Goal: Information Seeking & Learning: Understand process/instructions

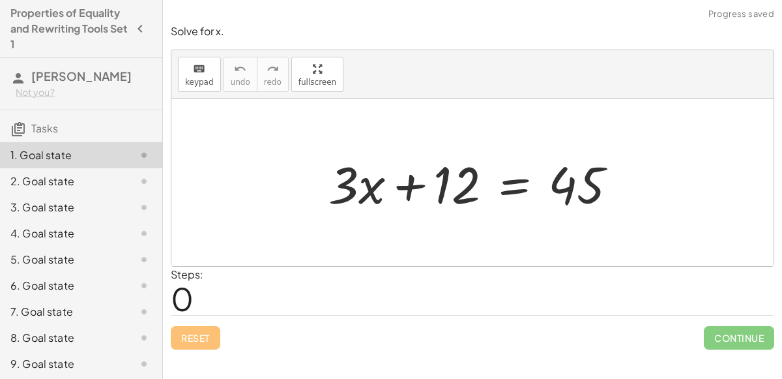
click at [512, 184] on div at bounding box center [478, 182] width 312 height 67
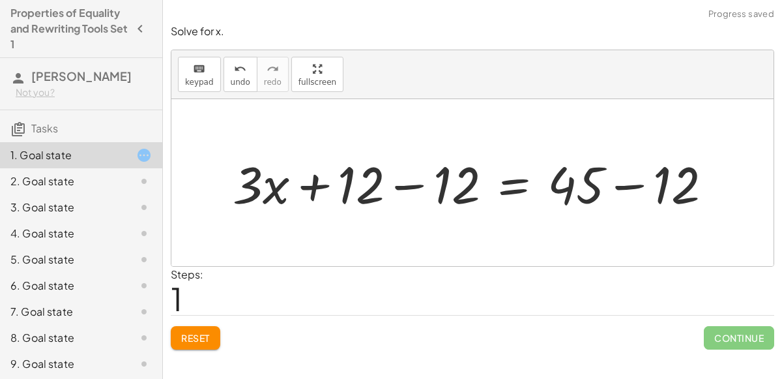
click at [404, 186] on div at bounding box center [477, 182] width 503 height 67
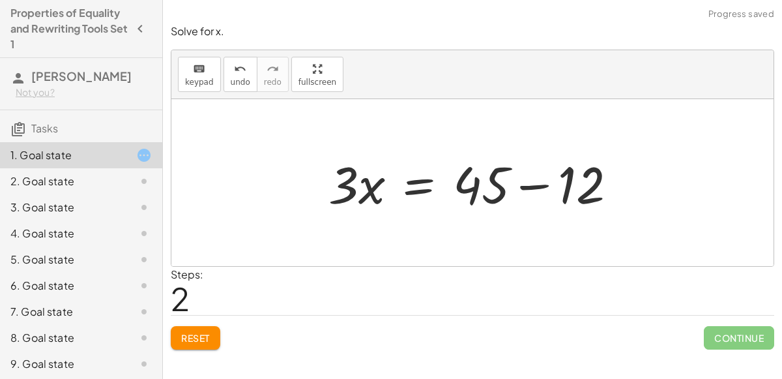
click at [535, 183] on div at bounding box center [478, 182] width 312 height 67
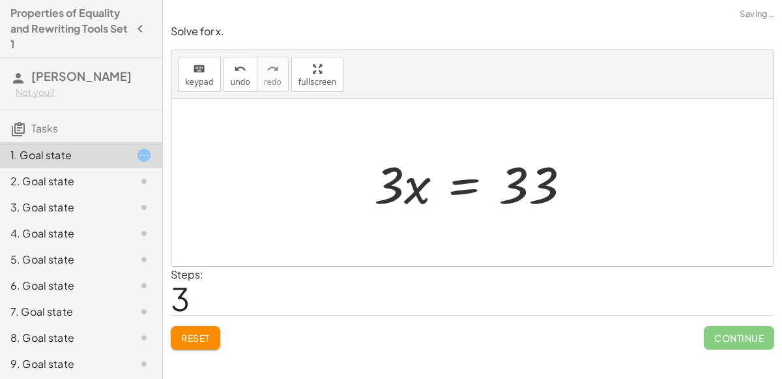
click at [456, 190] on div at bounding box center [478, 182] width 220 height 67
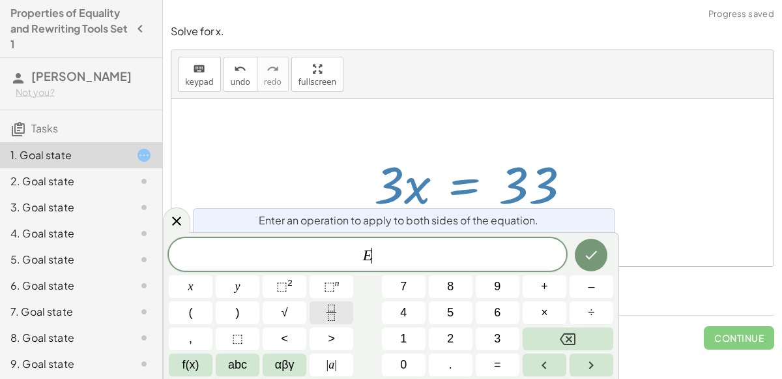
click at [318, 312] on button "Fraction" at bounding box center [332, 312] width 44 height 23
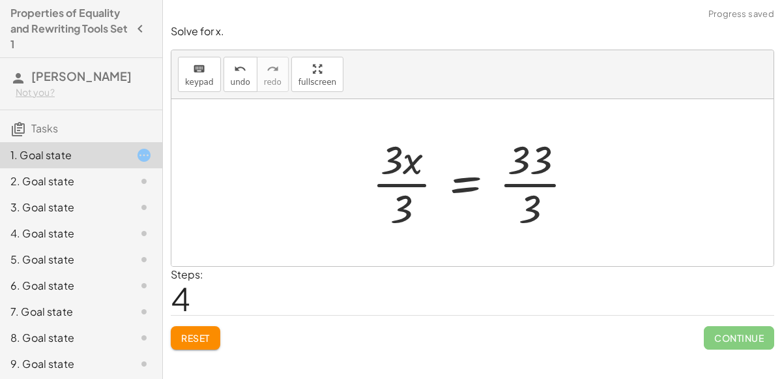
click at [403, 194] on div at bounding box center [478, 182] width 224 height 100
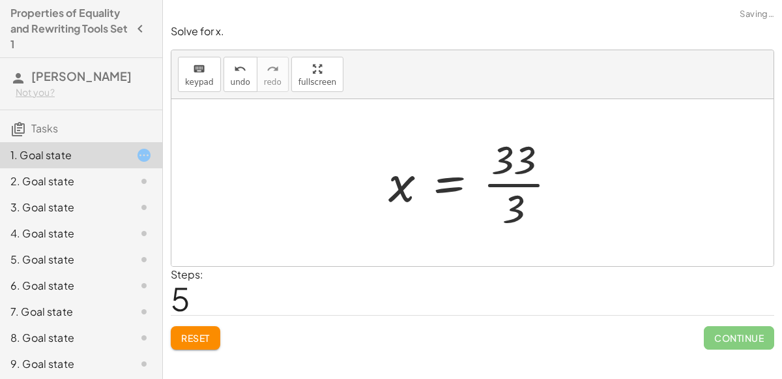
click at [513, 194] on div at bounding box center [478, 182] width 192 height 100
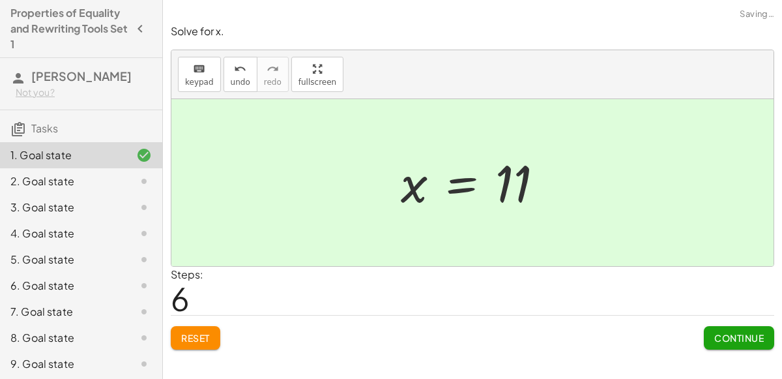
click at [719, 337] on span "Continue" at bounding box center [739, 338] width 50 height 12
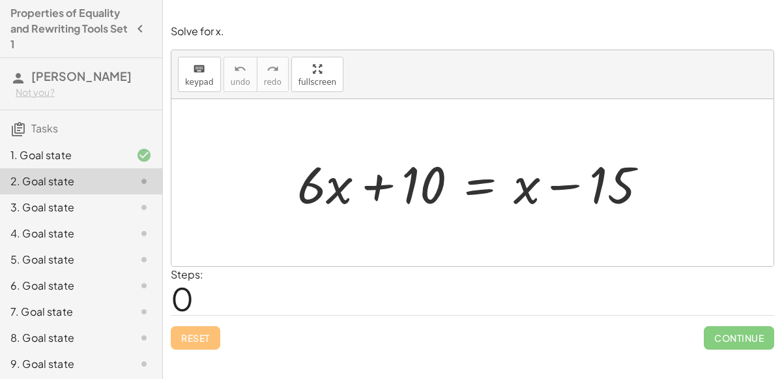
click at [467, 190] on div at bounding box center [478, 182] width 374 height 67
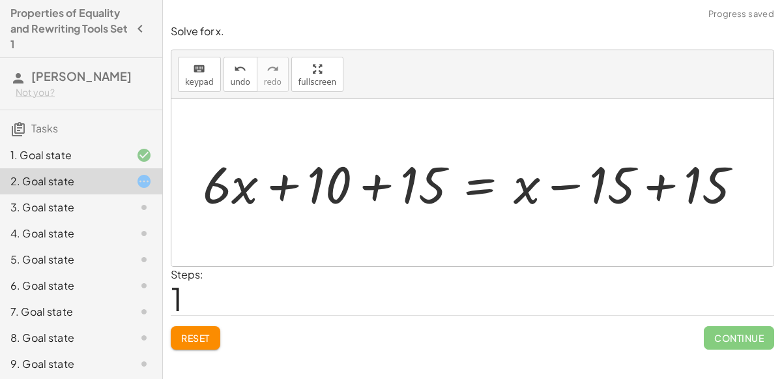
click at [379, 186] on div at bounding box center [477, 182] width 563 height 67
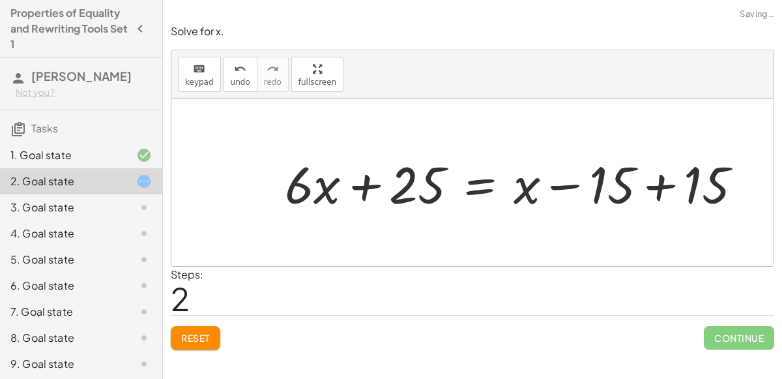
click at [660, 190] on div at bounding box center [518, 182] width 481 height 67
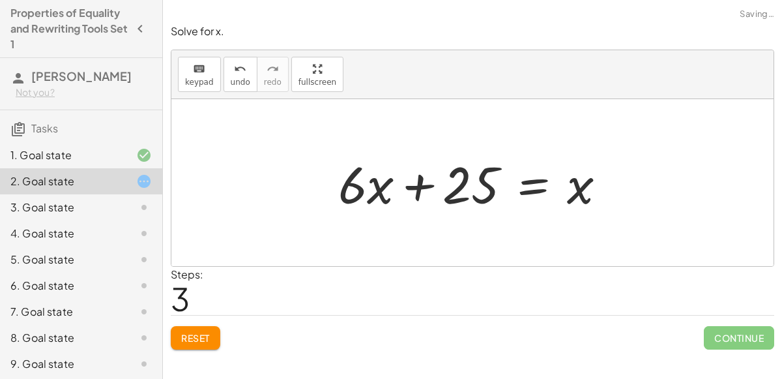
click at [530, 186] on div at bounding box center [477, 182] width 291 height 67
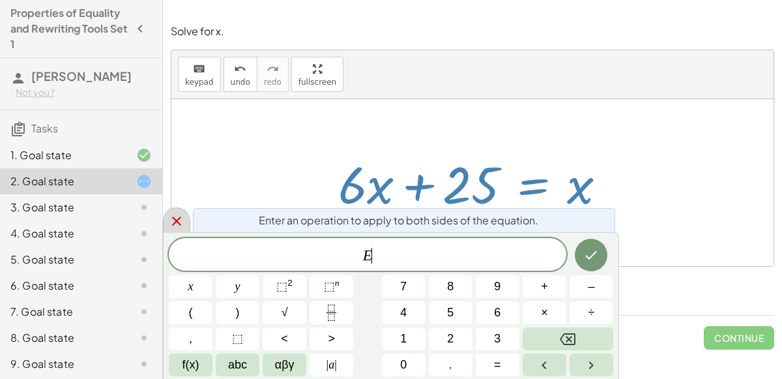
click at [184, 220] on div at bounding box center [176, 219] width 27 height 25
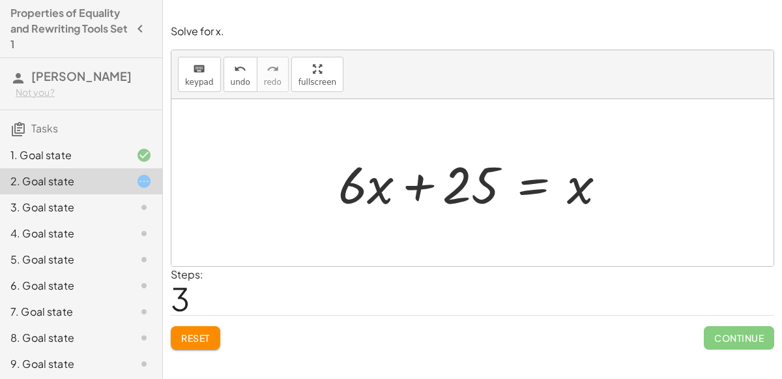
click at [181, 329] on button "Reset" at bounding box center [196, 337] width 50 height 23
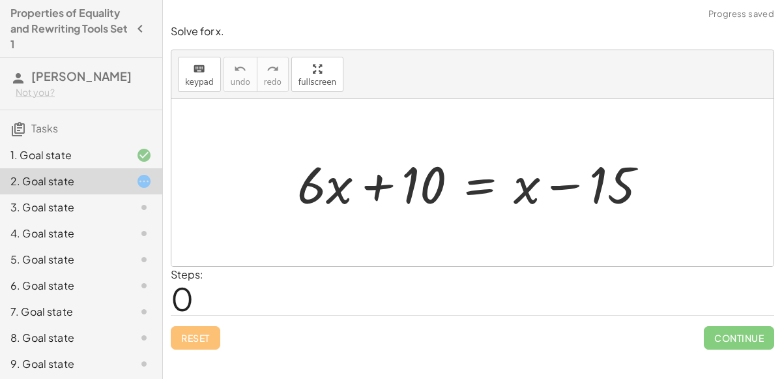
click at [484, 186] on div at bounding box center [478, 182] width 374 height 67
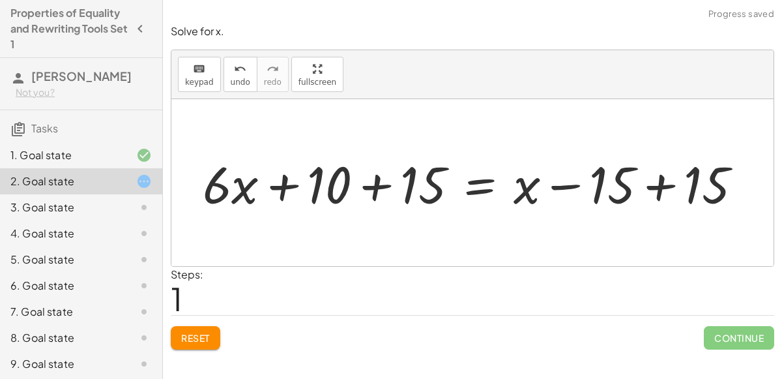
click at [369, 184] on div at bounding box center [477, 182] width 563 height 67
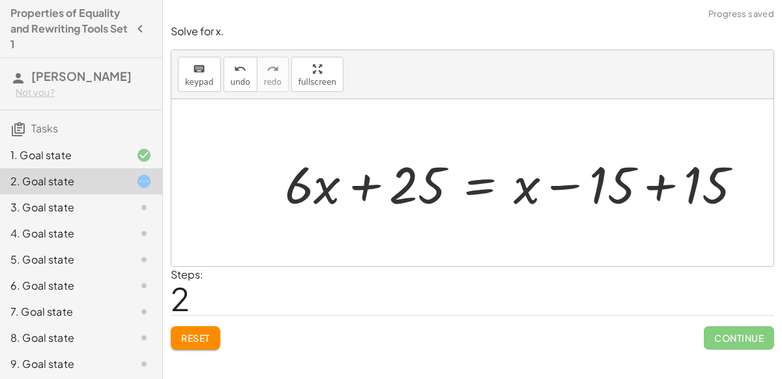
click at [654, 189] on div at bounding box center [518, 182] width 481 height 67
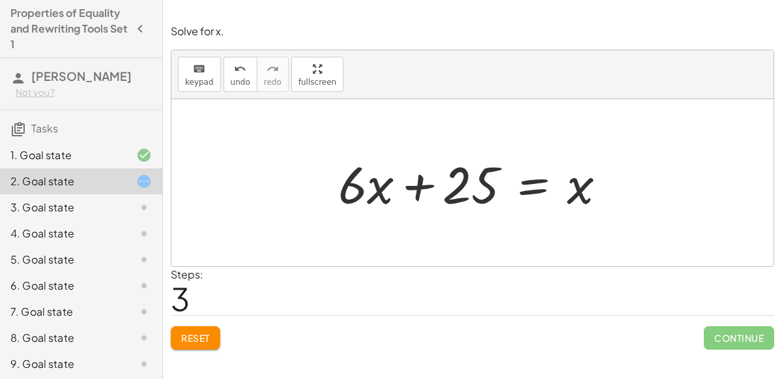
click at [190, 326] on button "Reset" at bounding box center [196, 337] width 50 height 23
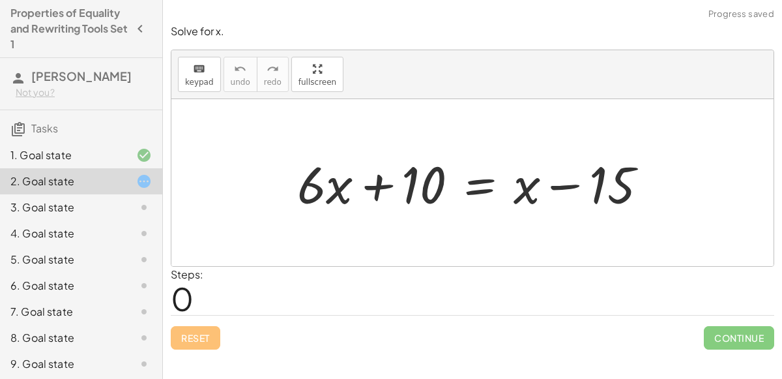
click at [476, 180] on div at bounding box center [478, 182] width 374 height 67
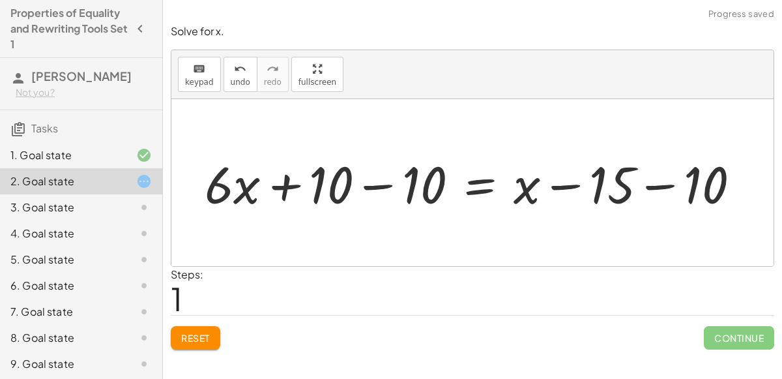
click at [383, 187] on div at bounding box center [477, 182] width 559 height 67
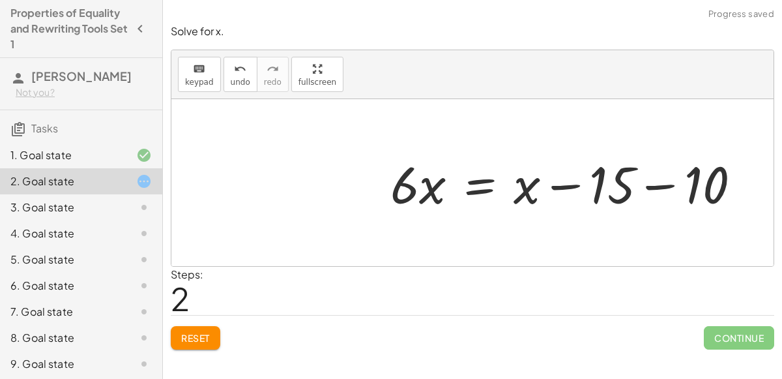
click at [641, 188] on div at bounding box center [571, 182] width 374 height 67
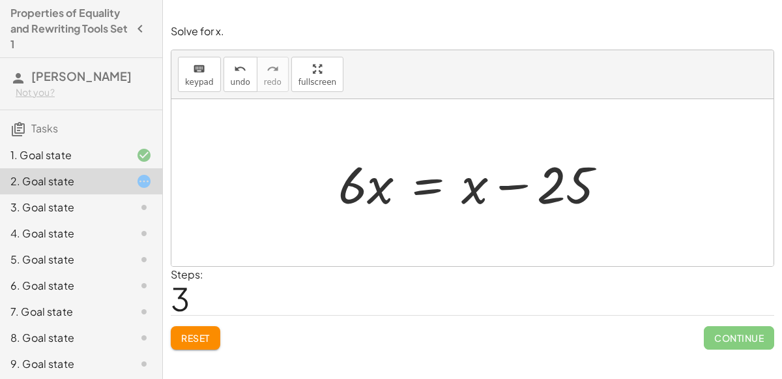
click at [422, 184] on div at bounding box center [477, 182] width 291 height 67
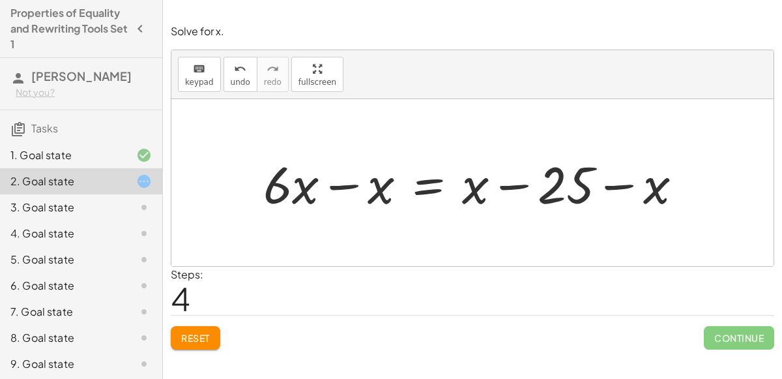
click at [349, 184] on div at bounding box center [478, 182] width 443 height 67
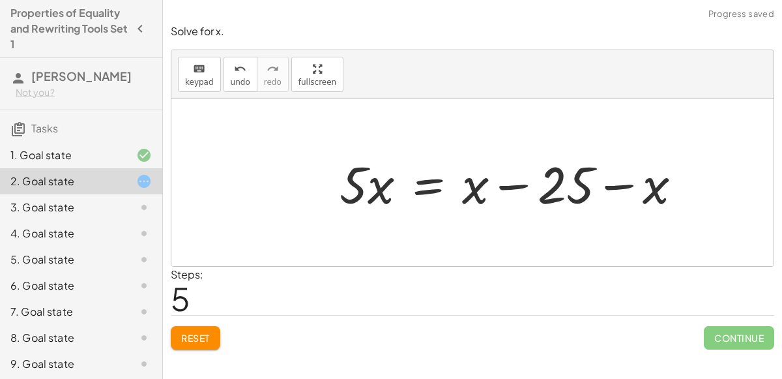
click at [624, 182] on div at bounding box center [516, 182] width 366 height 67
drag, startPoint x: 623, startPoint y: 183, endPoint x: 519, endPoint y: 183, distance: 103.6
click at [519, 183] on div at bounding box center [516, 182] width 366 height 67
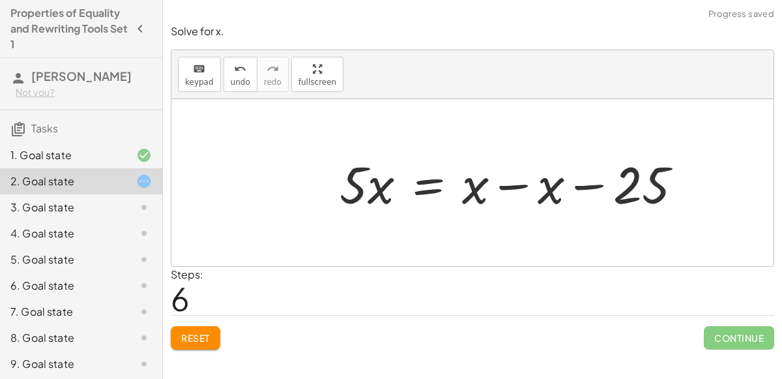
click at [518, 182] on div at bounding box center [516, 182] width 366 height 67
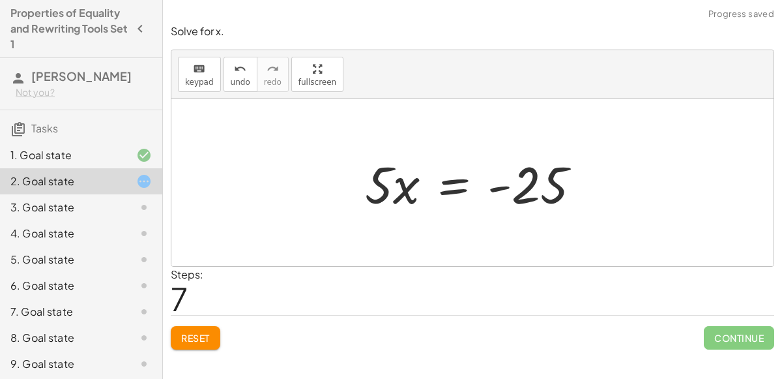
click at [462, 184] on div at bounding box center [478, 182] width 239 height 67
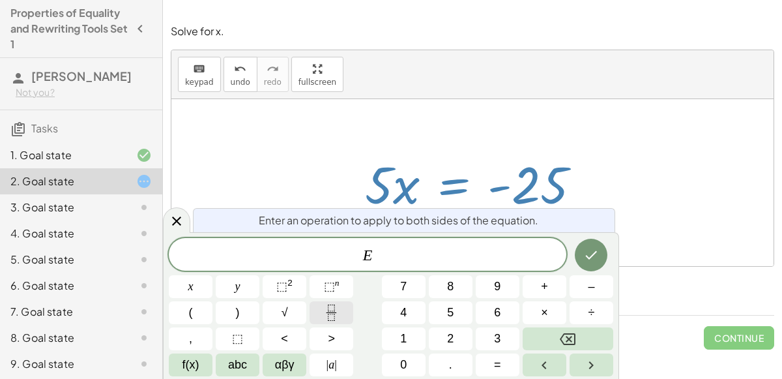
click at [323, 314] on button "Fraction" at bounding box center [332, 312] width 44 height 23
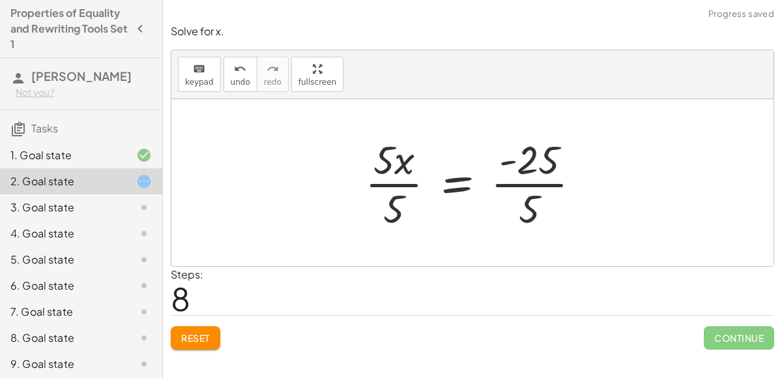
click at [399, 181] on div at bounding box center [478, 182] width 239 height 100
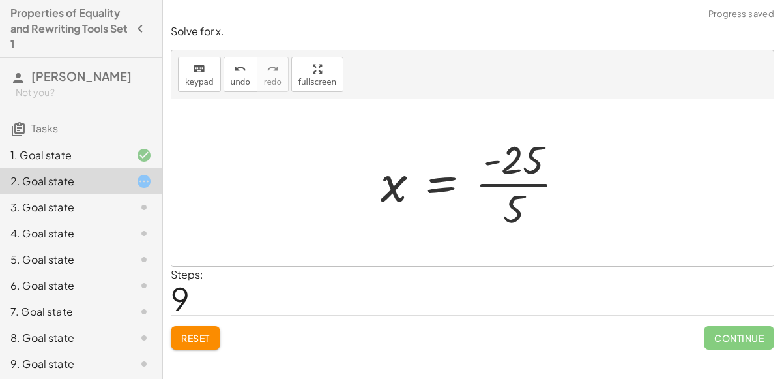
click at [525, 186] on div at bounding box center [478, 182] width 208 height 100
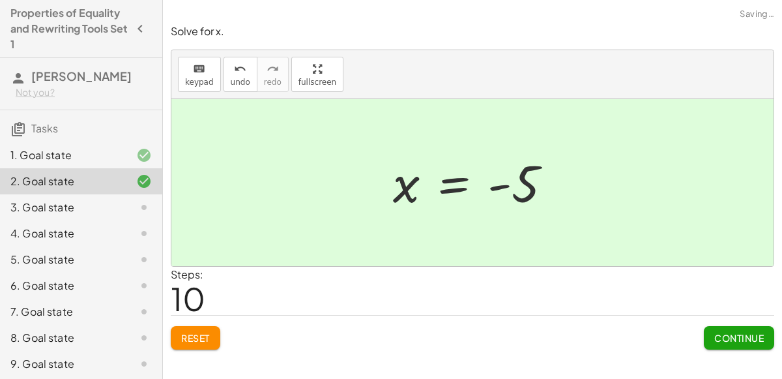
click at [715, 332] on span "Continue" at bounding box center [739, 338] width 50 height 12
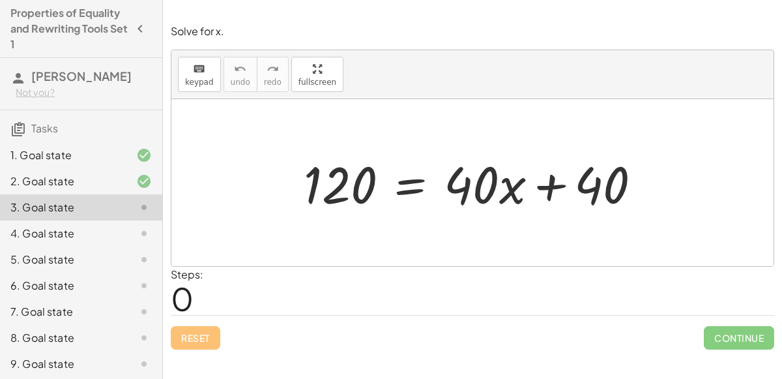
click at [422, 174] on div at bounding box center [477, 182] width 361 height 67
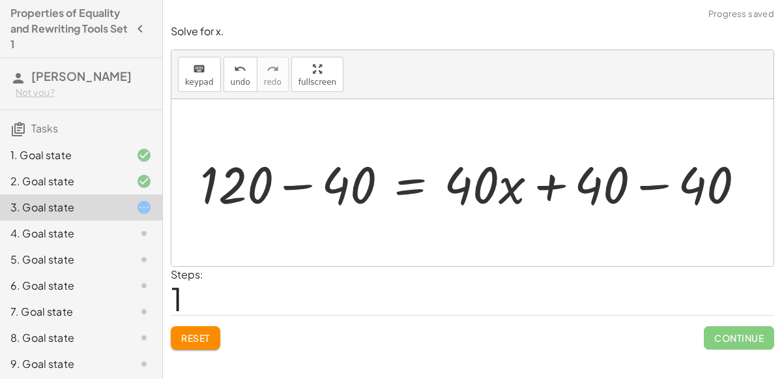
click at [306, 187] on div at bounding box center [478, 182] width 568 height 67
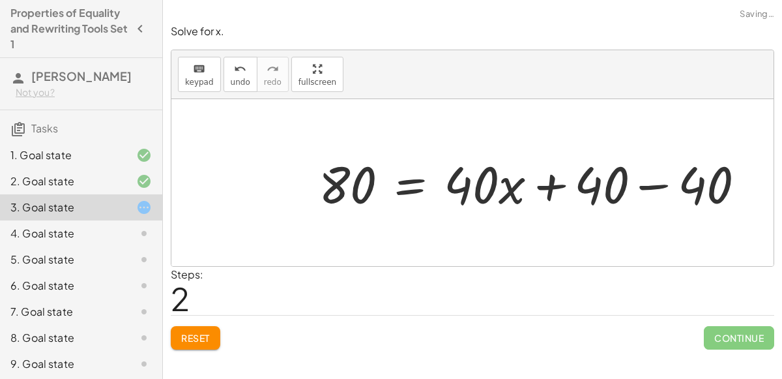
click at [658, 192] on div at bounding box center [537, 182] width 450 height 67
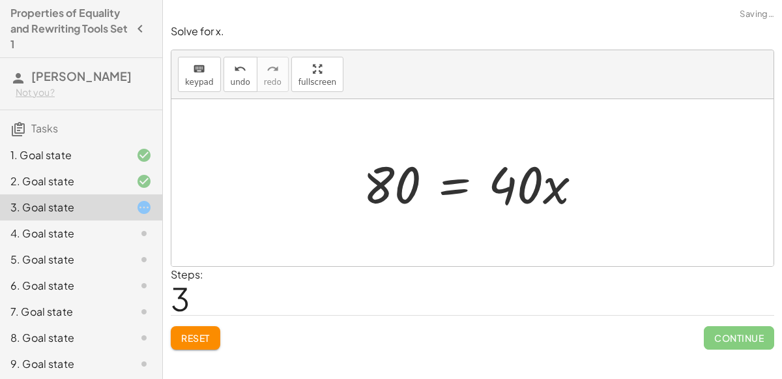
click at [459, 182] on div at bounding box center [478, 182] width 242 height 67
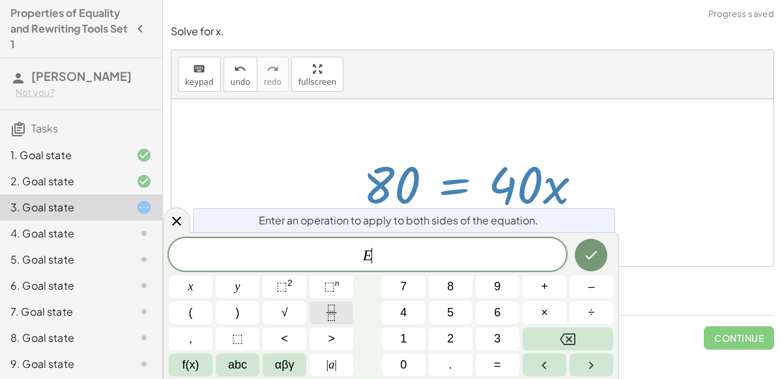
click at [332, 312] on rect "Fraction" at bounding box center [332, 312] width 10 height 1
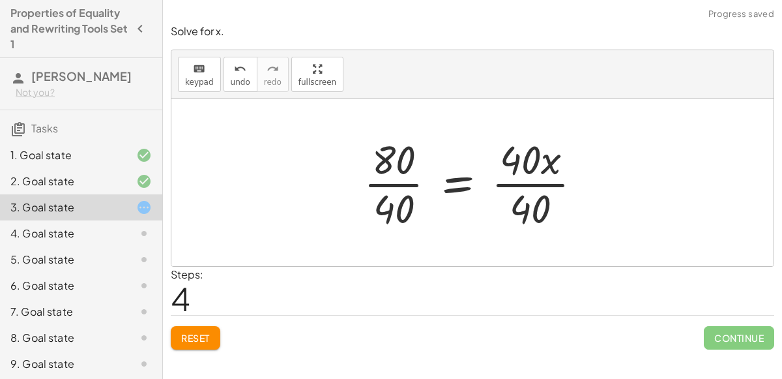
click at [412, 182] on div at bounding box center [478, 182] width 242 height 100
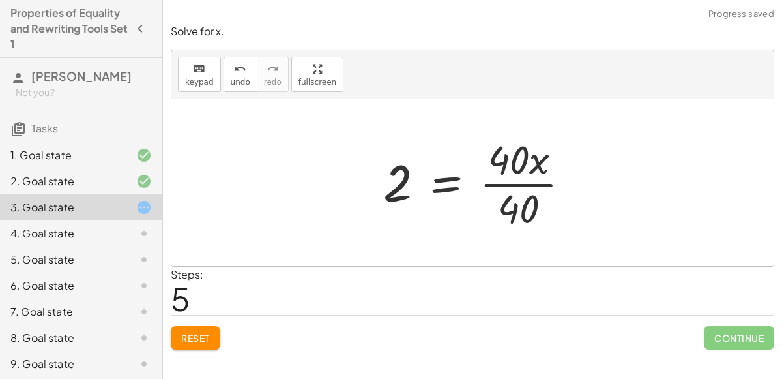
click at [524, 191] on div at bounding box center [482, 182] width 211 height 100
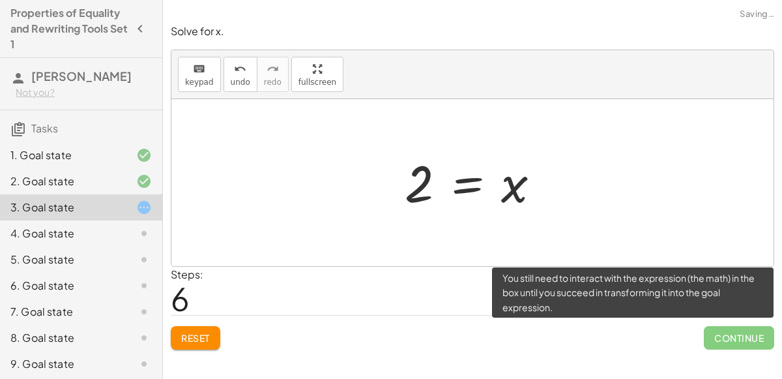
click at [733, 332] on span "Continue" at bounding box center [739, 337] width 70 height 23
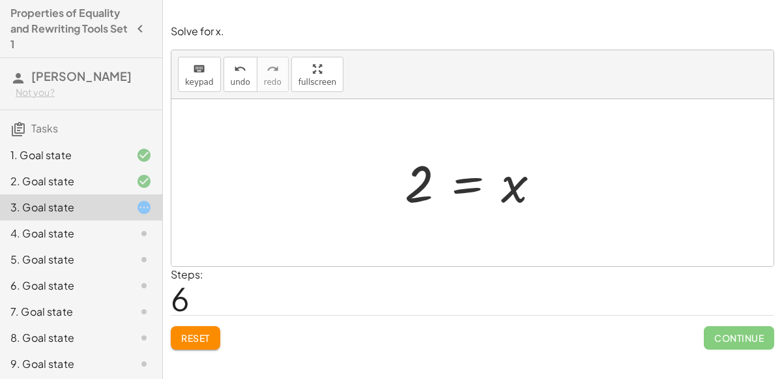
click at [465, 180] on div at bounding box center [477, 183] width 159 height 65
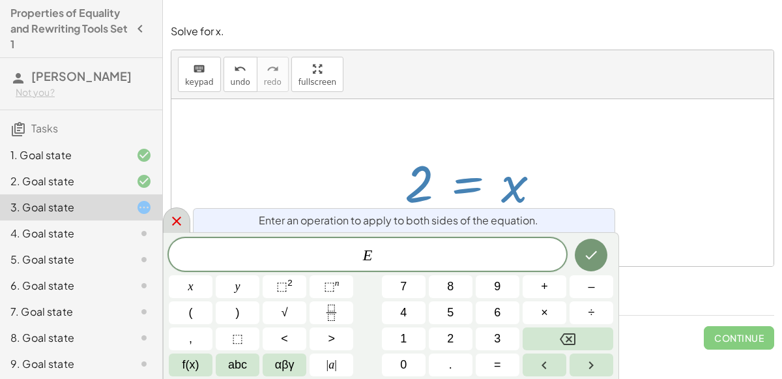
click at [183, 224] on icon at bounding box center [177, 221] width 16 height 16
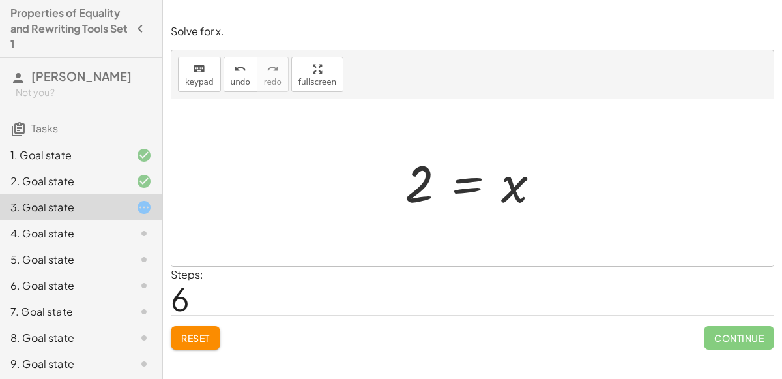
click at [207, 340] on span "Reset" at bounding box center [195, 338] width 29 height 12
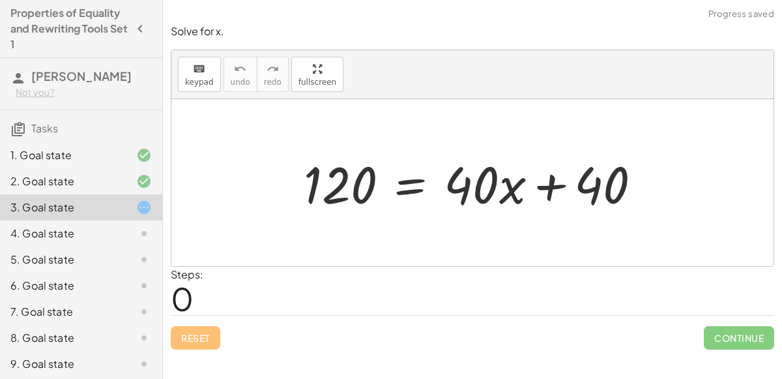
click at [207, 340] on div "Reset Continue" at bounding box center [473, 332] width 604 height 35
click at [402, 182] on div at bounding box center [477, 182] width 361 height 67
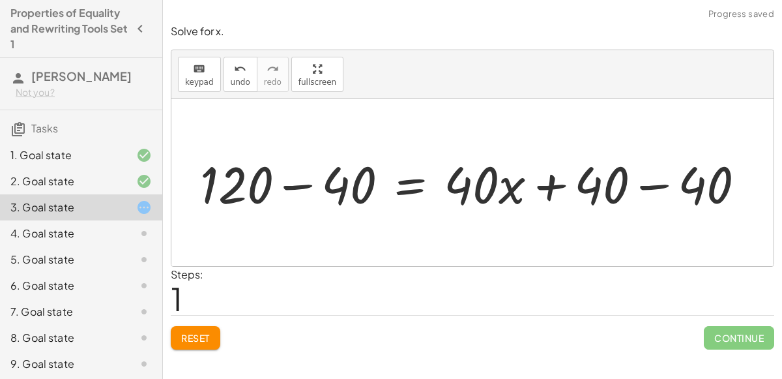
click at [306, 183] on div at bounding box center [478, 182] width 568 height 67
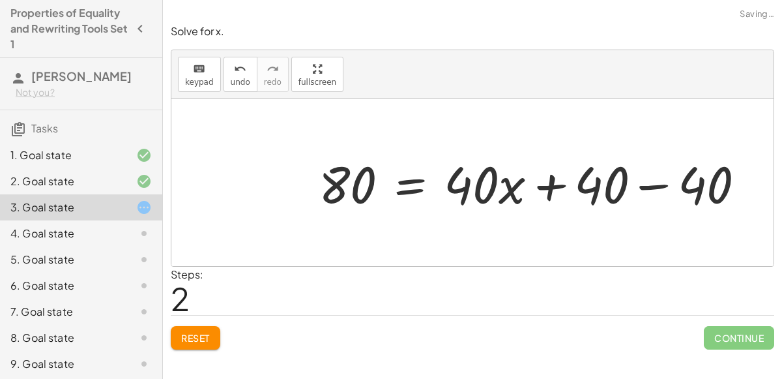
click at [651, 182] on div at bounding box center [537, 182] width 450 height 67
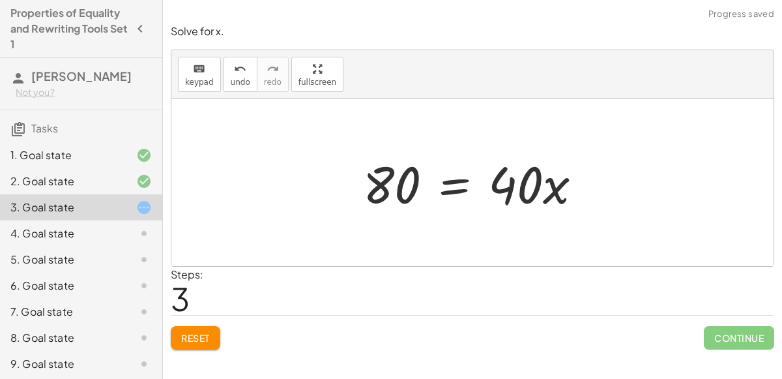
click at [463, 192] on div at bounding box center [478, 182] width 242 height 67
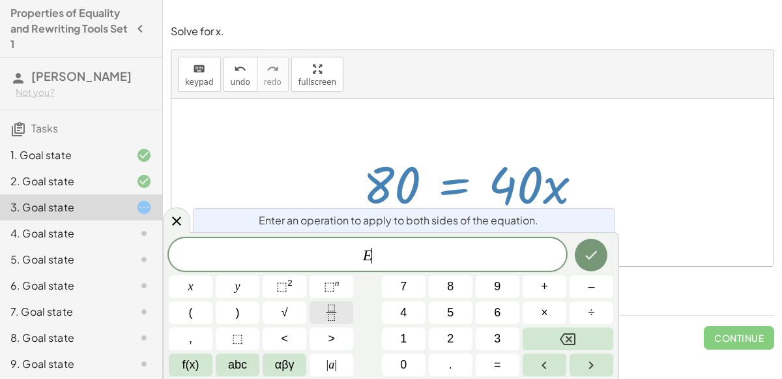
click at [331, 311] on icon "Fraction" at bounding box center [331, 312] width 16 height 16
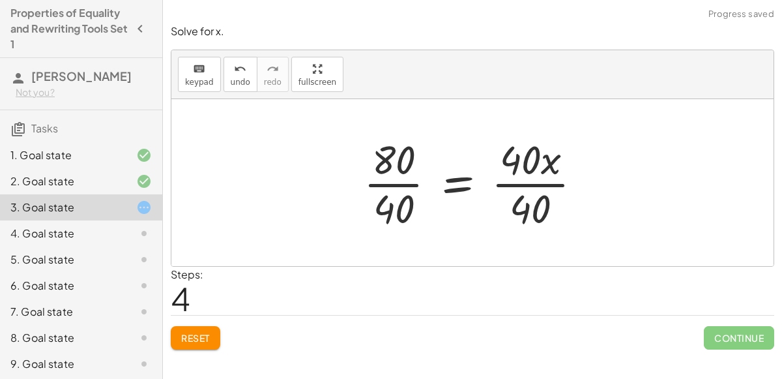
click at [394, 210] on div at bounding box center [478, 182] width 242 height 100
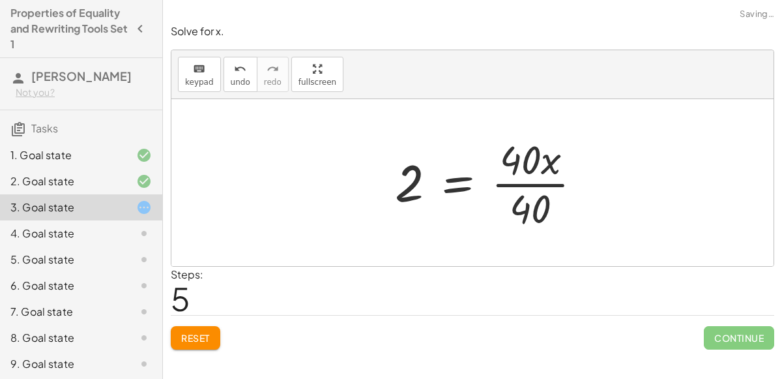
click at [540, 205] on div at bounding box center [494, 182] width 211 height 100
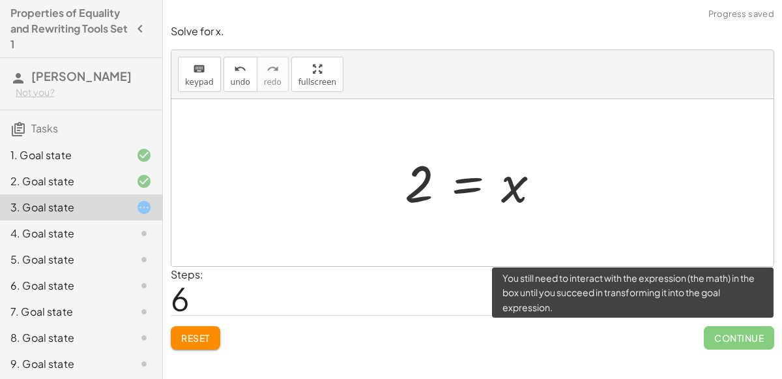
click at [718, 337] on span "Continue" at bounding box center [739, 337] width 70 height 23
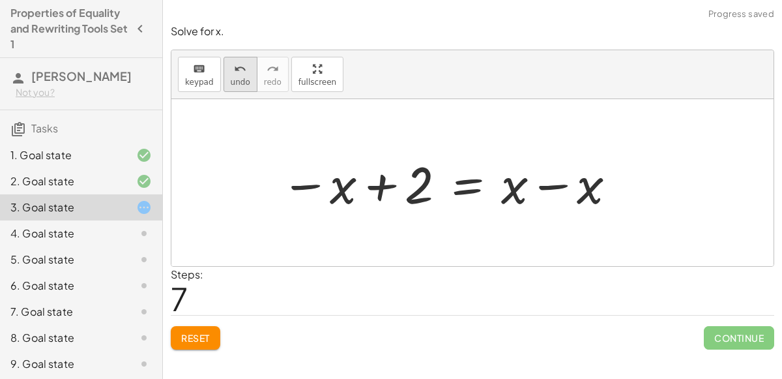
click at [231, 68] on div "undo" at bounding box center [241, 69] width 20 height 16
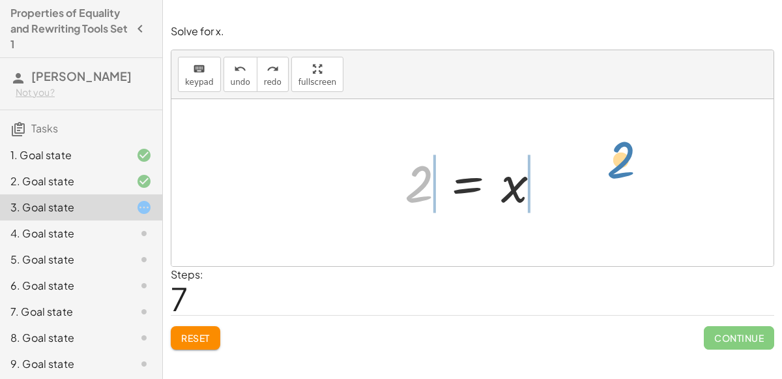
drag, startPoint x: 422, startPoint y: 182, endPoint x: 624, endPoint y: 158, distance: 202.8
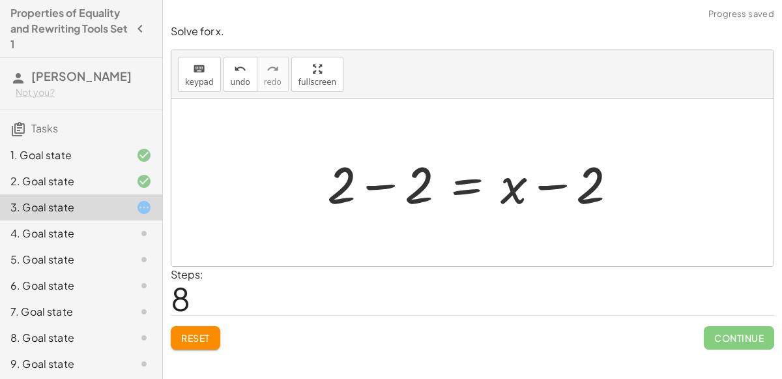
click at [551, 180] on div at bounding box center [478, 182] width 314 height 67
click at [392, 184] on div at bounding box center [478, 182] width 314 height 67
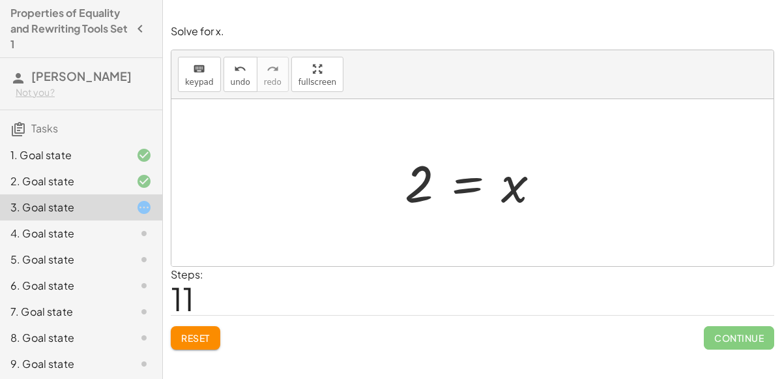
click at [111, 151] on div "1. Goal state" at bounding box center [62, 155] width 105 height 16
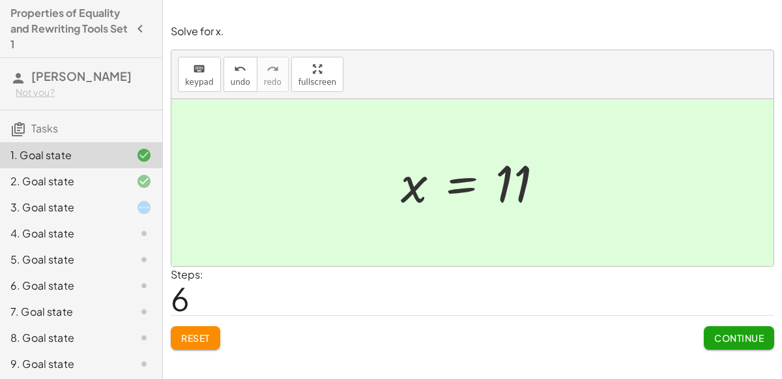
click at [196, 336] on span "Reset" at bounding box center [195, 338] width 29 height 12
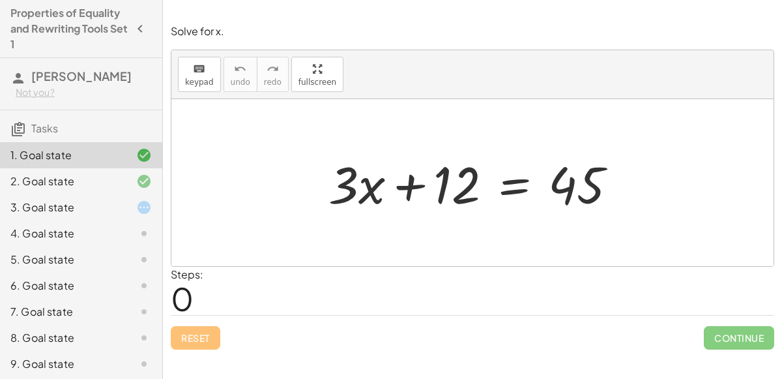
click at [514, 184] on div at bounding box center [478, 182] width 312 height 67
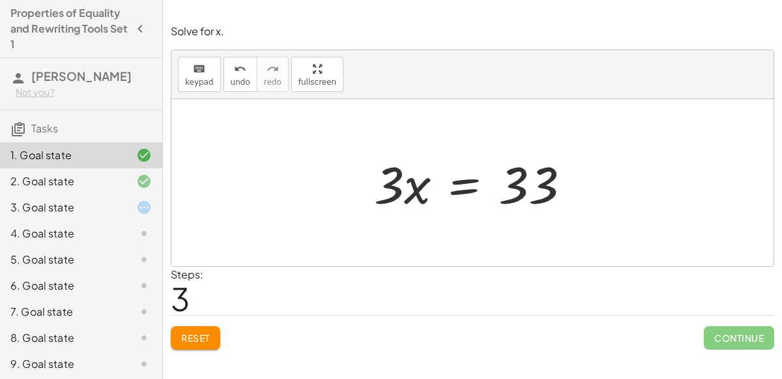
click at [204, 332] on span "Reset" at bounding box center [195, 338] width 29 height 12
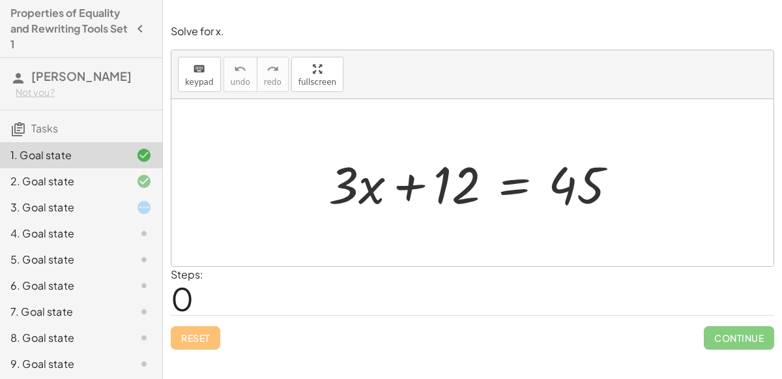
click at [520, 177] on div at bounding box center [478, 182] width 312 height 67
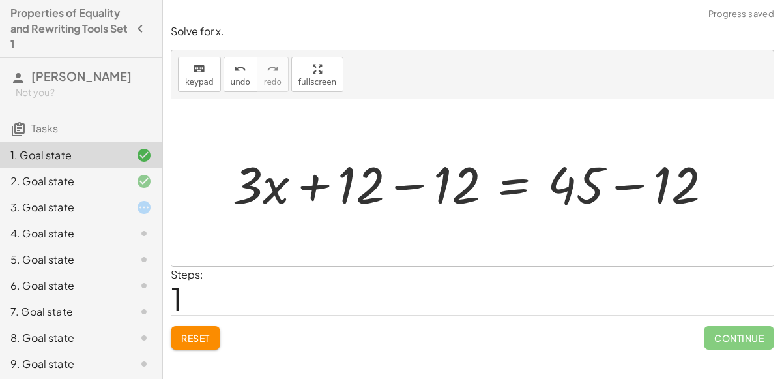
click at [406, 182] on div at bounding box center [477, 182] width 503 height 67
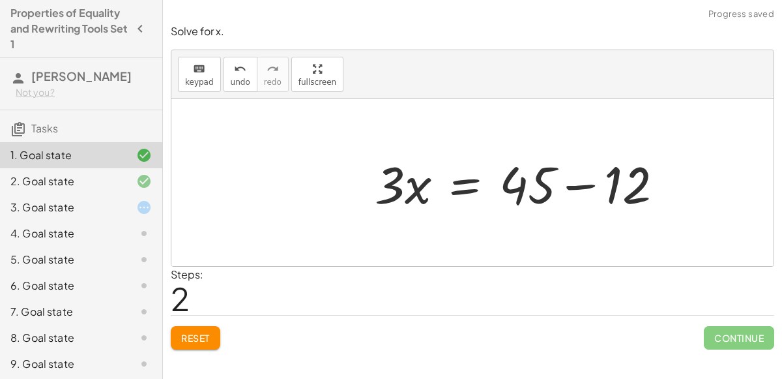
click at [631, 184] on div at bounding box center [524, 182] width 312 height 67
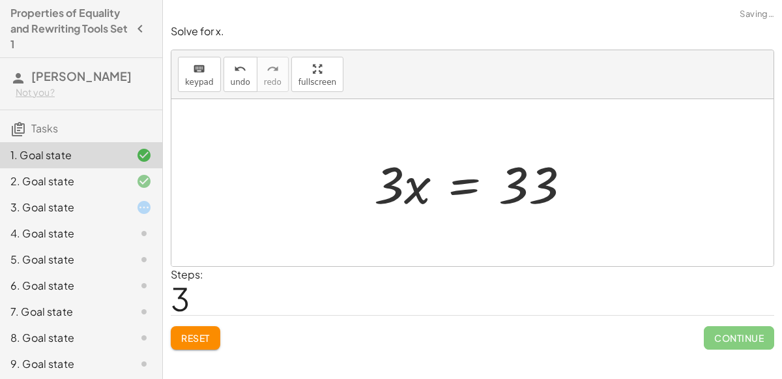
click at [462, 182] on div at bounding box center [478, 182] width 220 height 67
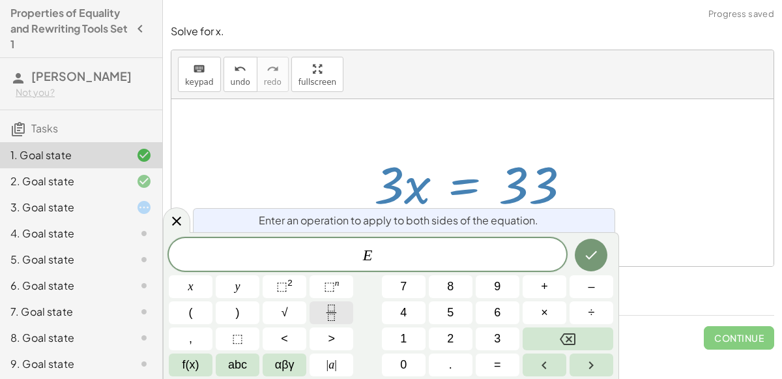
click at [345, 309] on button "Fraction" at bounding box center [332, 312] width 44 height 23
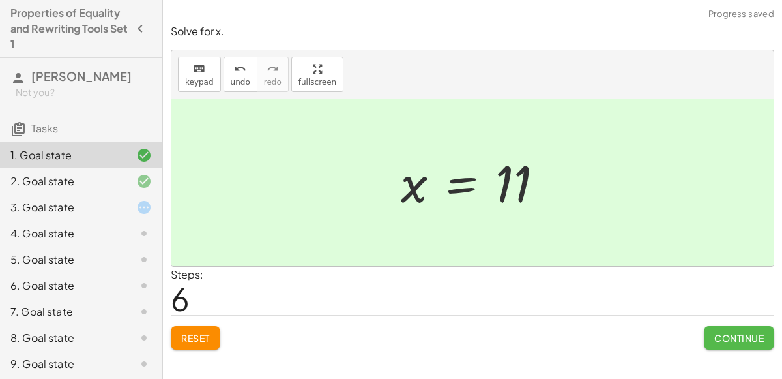
click at [750, 344] on button "Continue" at bounding box center [739, 337] width 70 height 23
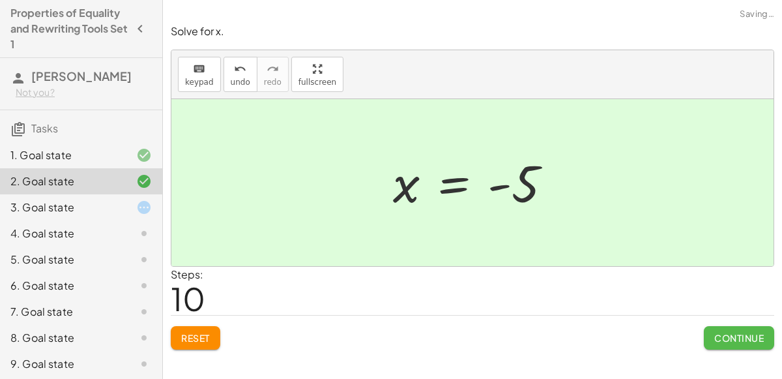
click at [735, 332] on span "Continue" at bounding box center [739, 338] width 50 height 12
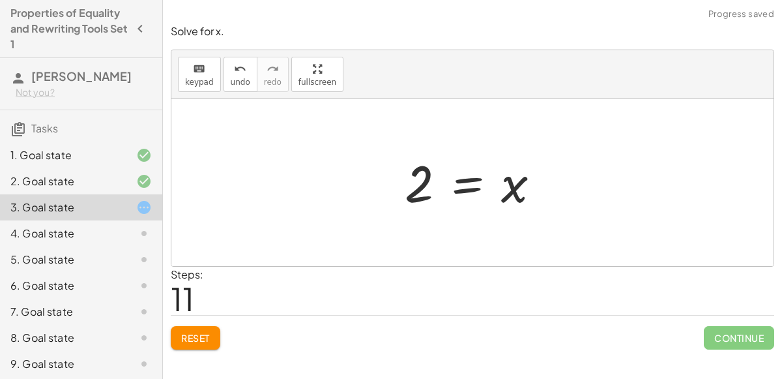
click at [130, 183] on div at bounding box center [133, 181] width 37 height 16
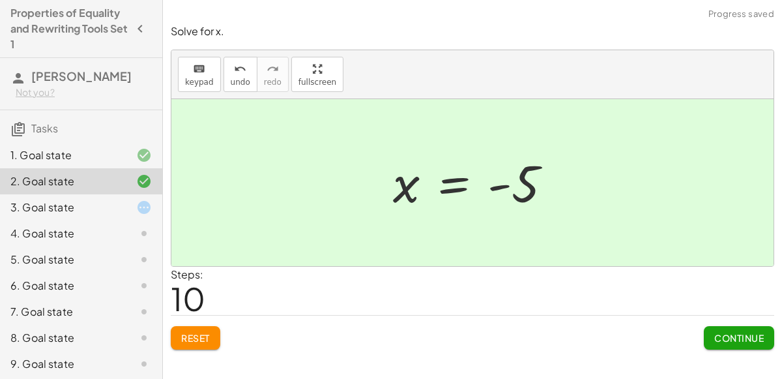
click at [186, 334] on span "Reset" at bounding box center [195, 338] width 29 height 12
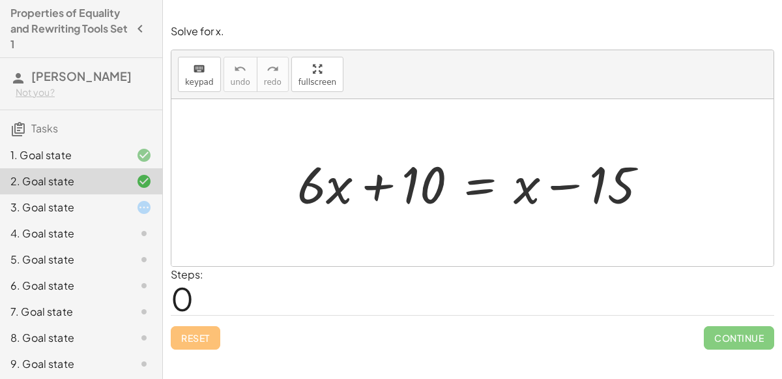
click at [486, 181] on div at bounding box center [478, 182] width 374 height 67
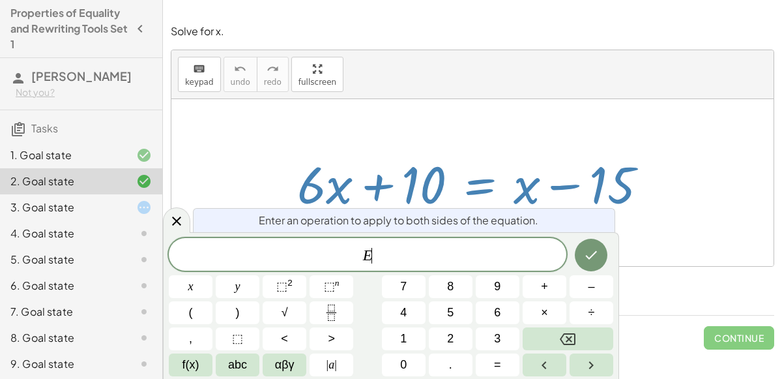
click at [504, 255] on span "E ​" at bounding box center [368, 255] width 398 height 18
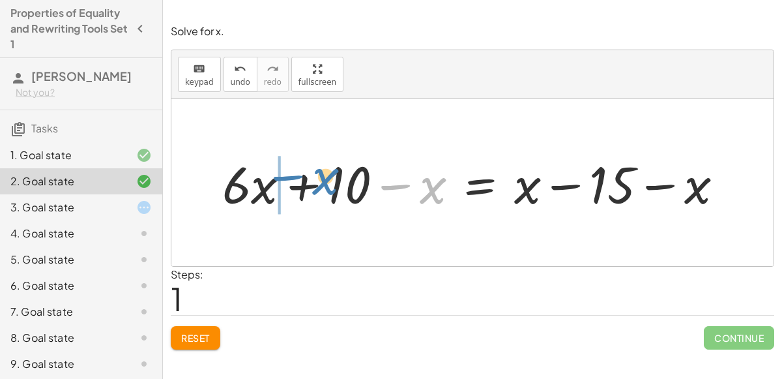
drag, startPoint x: 408, startPoint y: 184, endPoint x: 301, endPoint y: 175, distance: 107.9
click at [301, 175] on div at bounding box center [478, 182] width 525 height 67
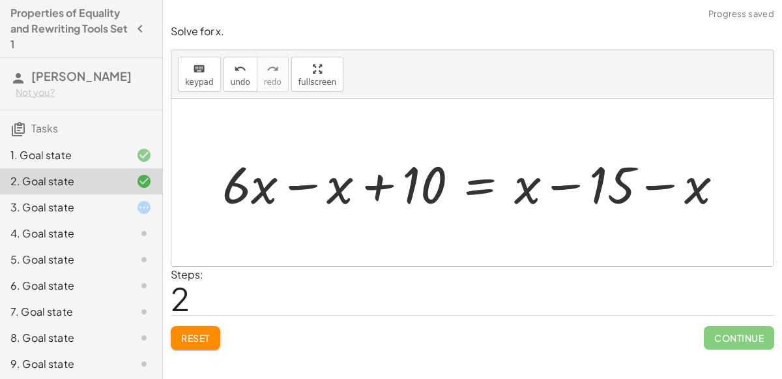
click at [316, 186] on div at bounding box center [478, 182] width 525 height 67
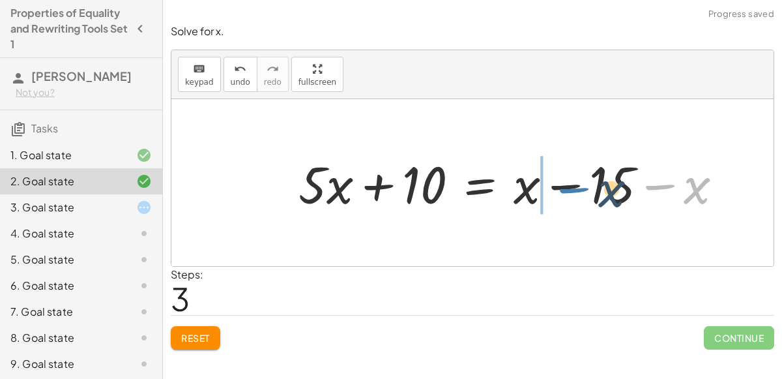
drag, startPoint x: 675, startPoint y: 174, endPoint x: 581, endPoint y: 173, distance: 93.2
click at [581, 173] on div at bounding box center [516, 182] width 448 height 67
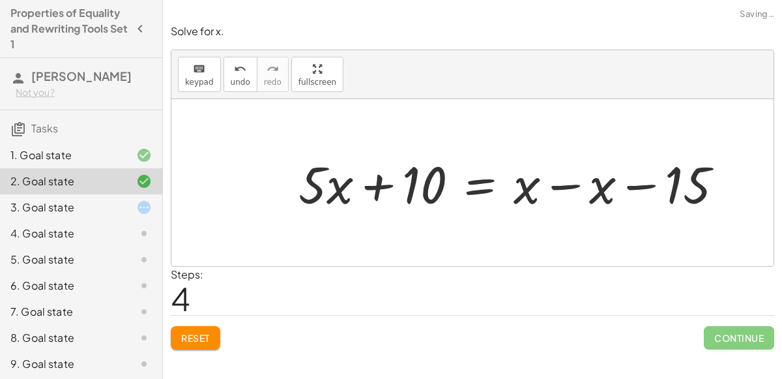
click at [572, 184] on div at bounding box center [516, 182] width 448 height 67
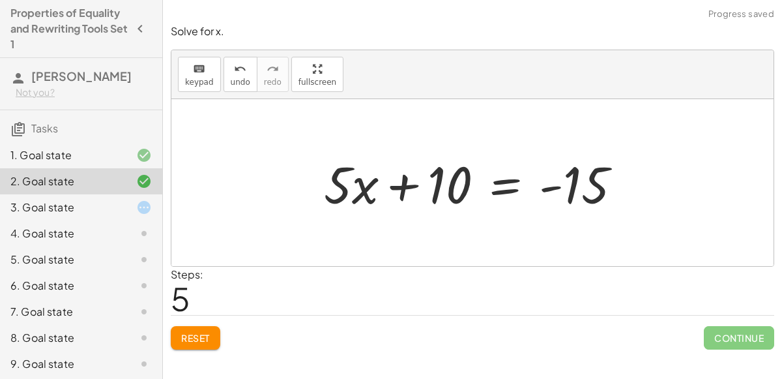
click at [398, 183] on div at bounding box center [477, 182] width 321 height 67
click at [512, 193] on div at bounding box center [477, 182] width 321 height 67
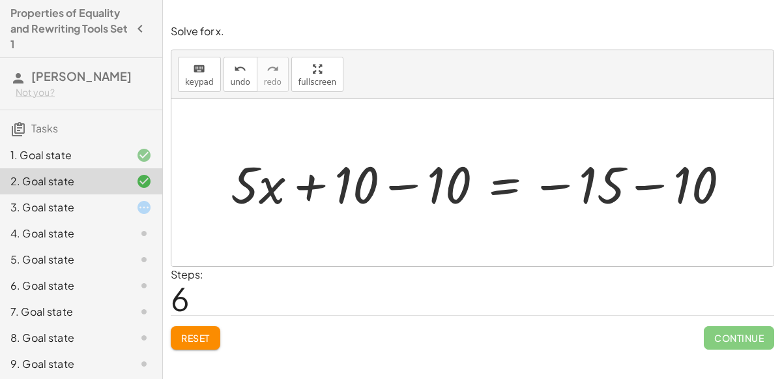
click at [398, 186] on div at bounding box center [485, 182] width 523 height 67
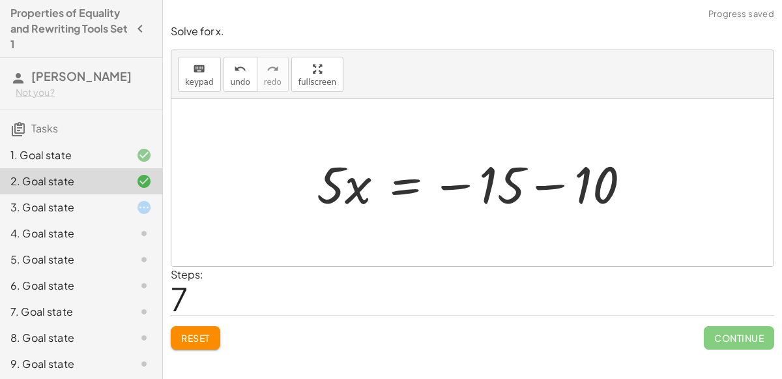
click at [639, 184] on div at bounding box center [478, 182] width 337 height 67
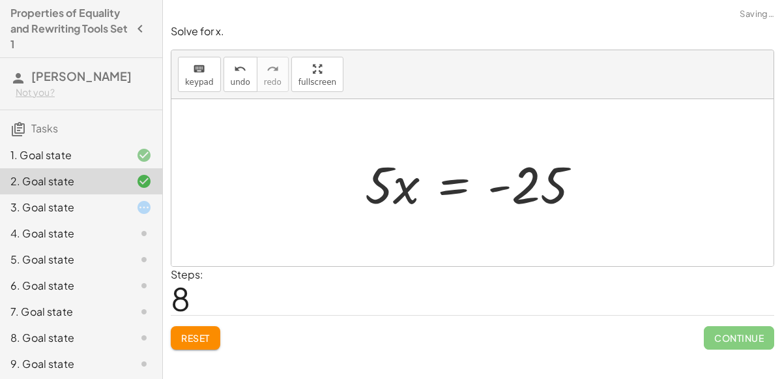
click at [394, 176] on div at bounding box center [478, 182] width 239 height 67
click at [450, 181] on div at bounding box center [478, 182] width 239 height 67
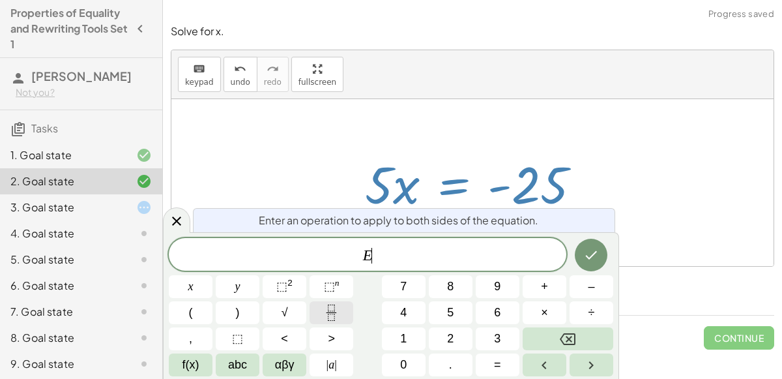
click at [324, 315] on icon "Fraction" at bounding box center [331, 312] width 16 height 16
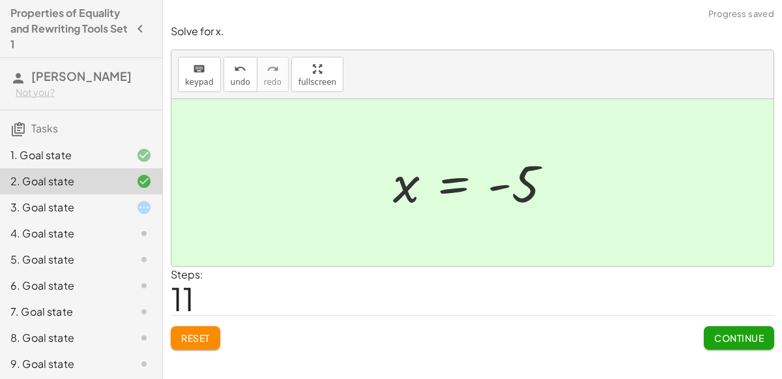
click at [740, 336] on span "Continue" at bounding box center [739, 338] width 50 height 12
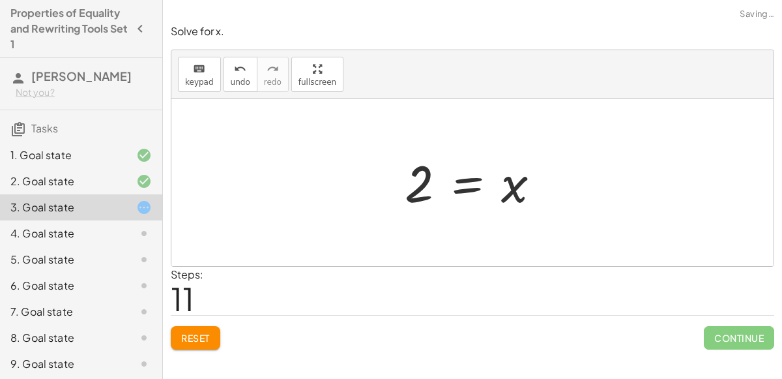
click at [208, 349] on div "Solve for x. keyboard keypad undo undo redo redo fullscreen 120 = + · 40 · x + …" at bounding box center [472, 186] width 619 height 341
click at [201, 343] on button "Reset" at bounding box center [196, 337] width 50 height 23
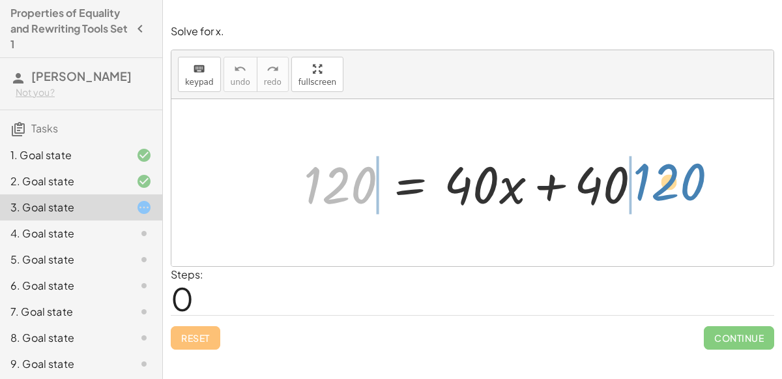
drag, startPoint x: 351, startPoint y: 194, endPoint x: 681, endPoint y: 190, distance: 329.9
click at [681, 190] on div "120 120 = + · 40 · x + 40" at bounding box center [472, 182] width 602 height 167
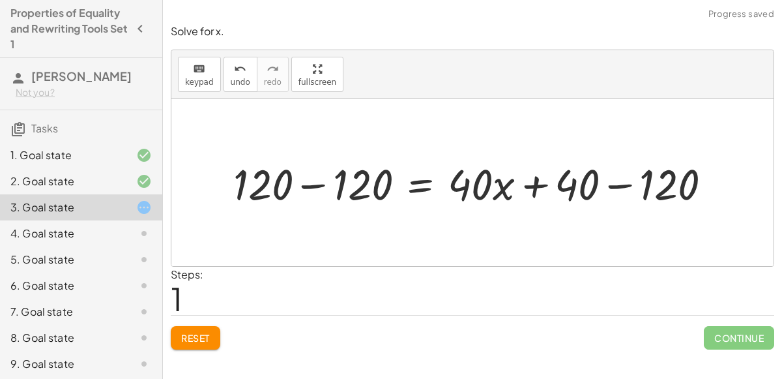
click at [312, 188] on div at bounding box center [478, 182] width 502 height 56
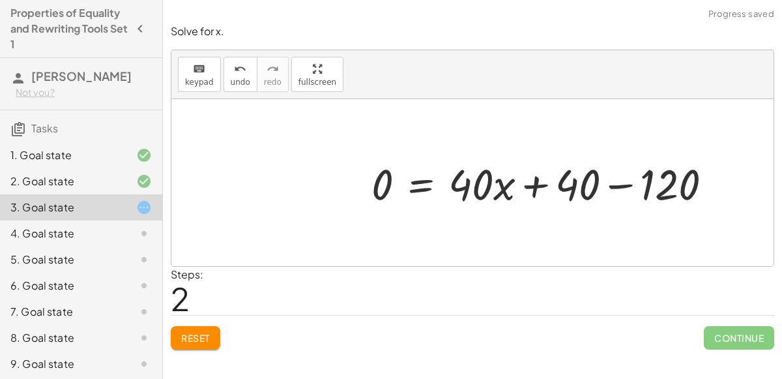
click at [608, 188] on div at bounding box center [547, 182] width 364 height 56
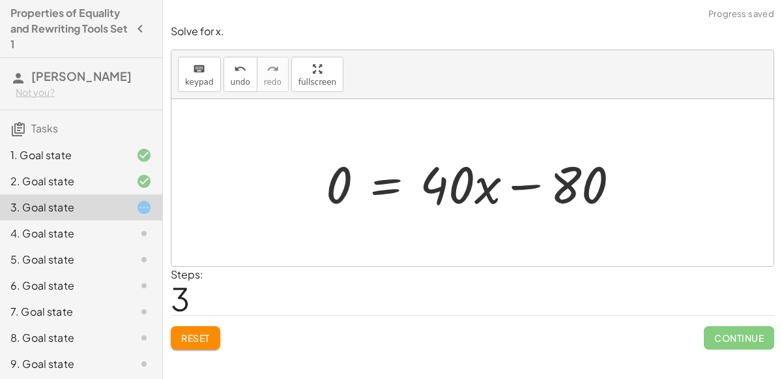
click at [202, 339] on span "Reset" at bounding box center [195, 338] width 29 height 12
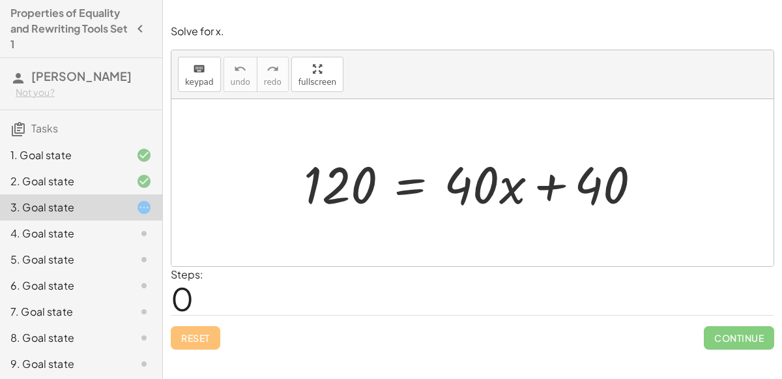
click at [421, 175] on div at bounding box center [477, 182] width 361 height 67
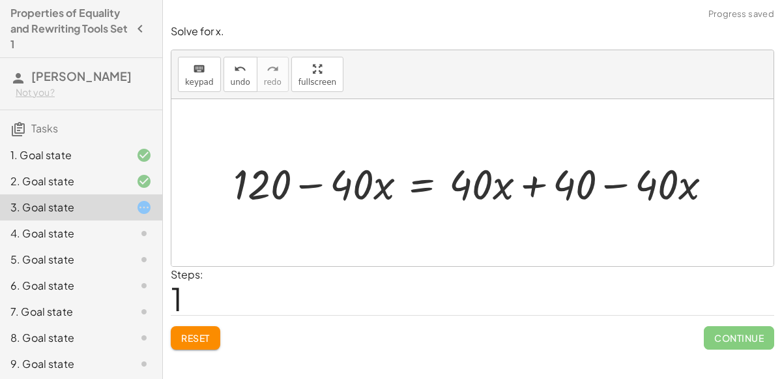
click at [325, 179] on div at bounding box center [478, 182] width 503 height 55
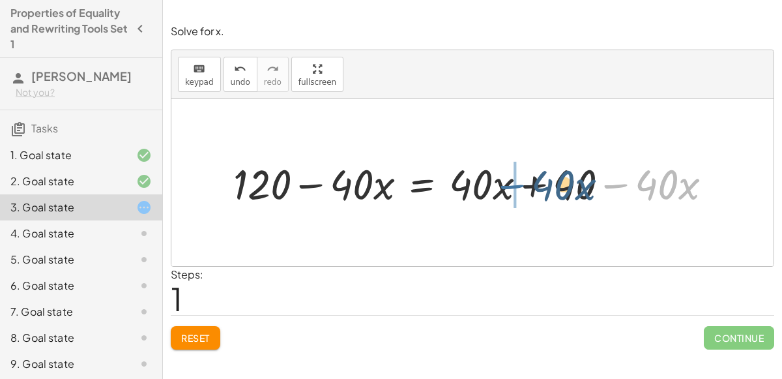
drag, startPoint x: 619, startPoint y: 179, endPoint x: 514, endPoint y: 179, distance: 105.0
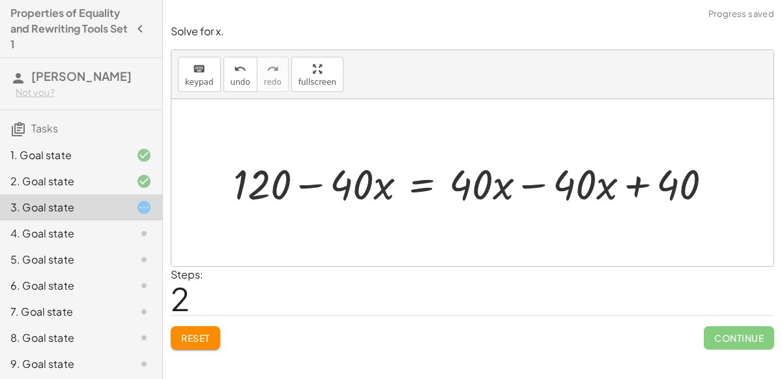
click at [527, 177] on div at bounding box center [478, 182] width 503 height 55
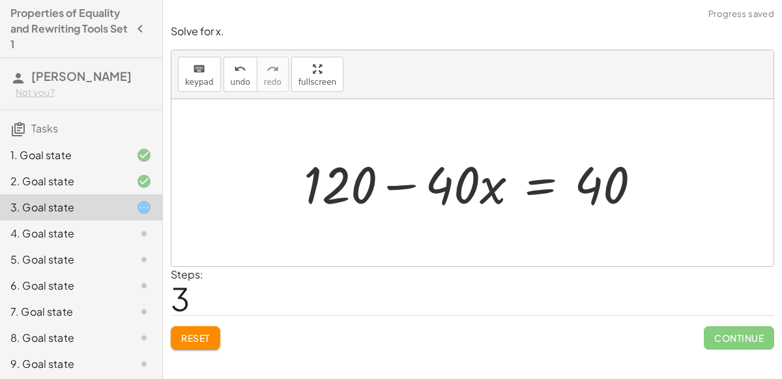
click at [541, 188] on div at bounding box center [477, 182] width 361 height 67
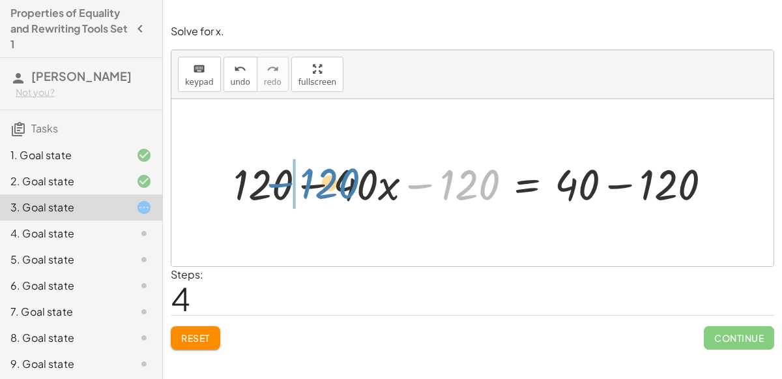
drag, startPoint x: 447, startPoint y: 188, endPoint x: 300, endPoint y: 186, distance: 147.3
click at [300, 186] on div at bounding box center [478, 182] width 502 height 56
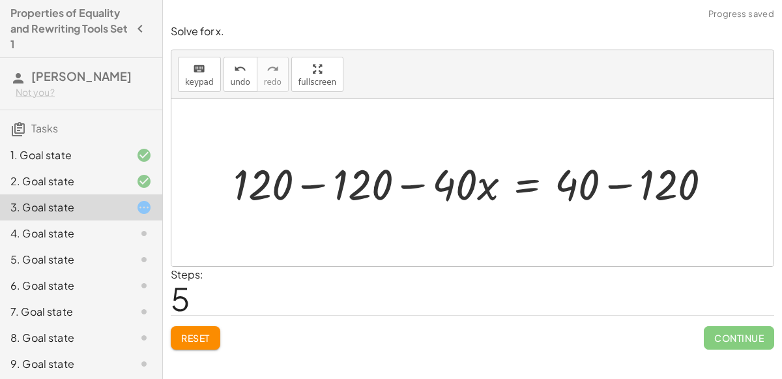
click at [322, 179] on div at bounding box center [478, 182] width 502 height 56
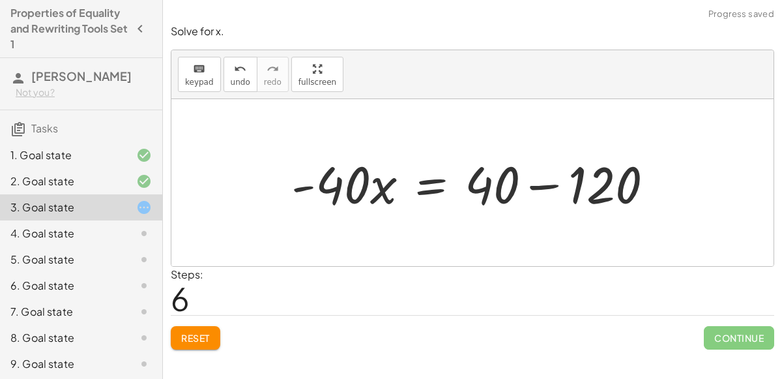
click at [544, 183] on div at bounding box center [477, 182] width 385 height 67
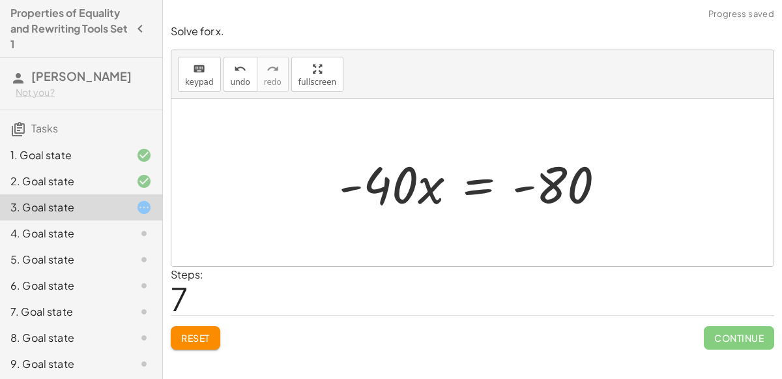
click at [478, 188] on div at bounding box center [477, 182] width 291 height 67
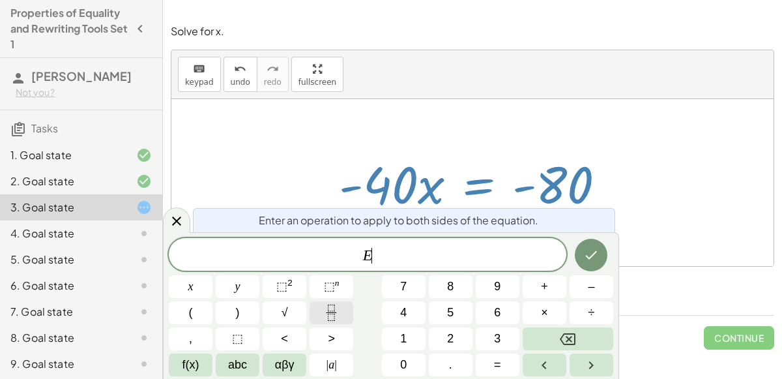
click at [331, 306] on icon "Fraction" at bounding box center [331, 312] width 16 height 16
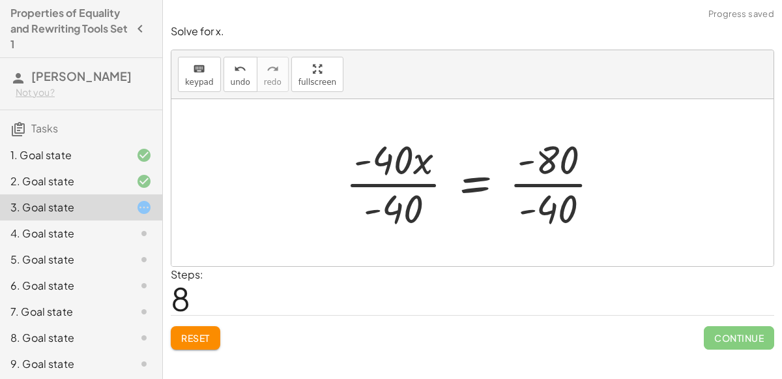
click at [383, 188] on div at bounding box center [478, 182] width 278 height 100
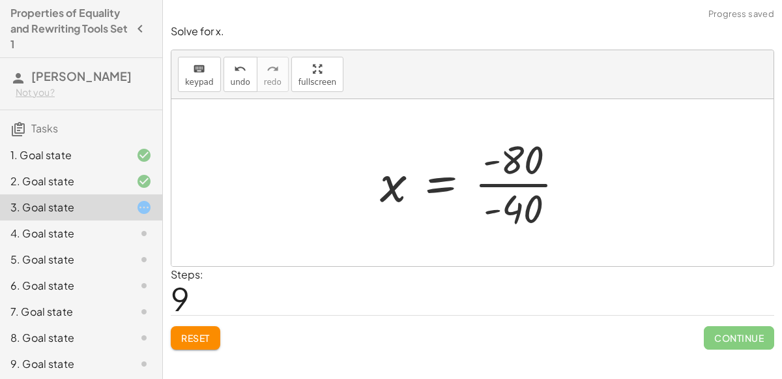
click at [502, 182] on div at bounding box center [478, 182] width 209 height 100
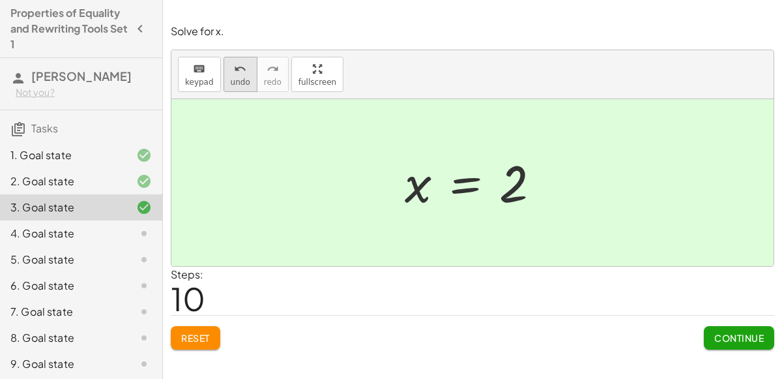
click at [244, 82] on button "undo undo" at bounding box center [241, 74] width 34 height 35
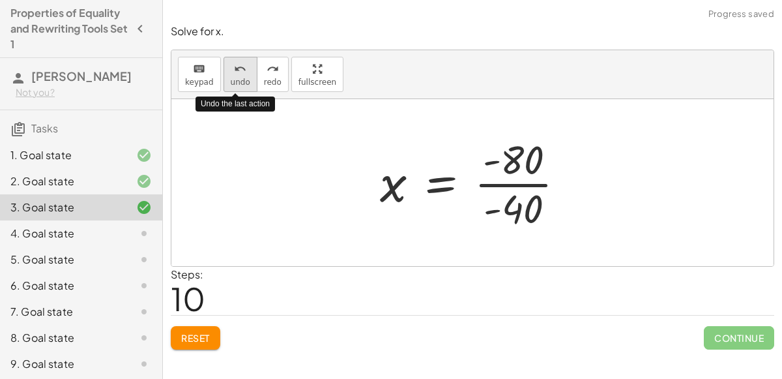
click at [244, 82] on button "undo undo" at bounding box center [241, 74] width 34 height 35
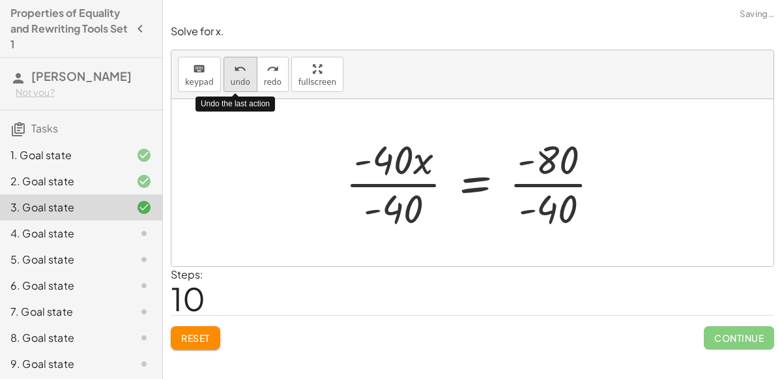
click at [244, 82] on button "undo undo" at bounding box center [241, 74] width 34 height 35
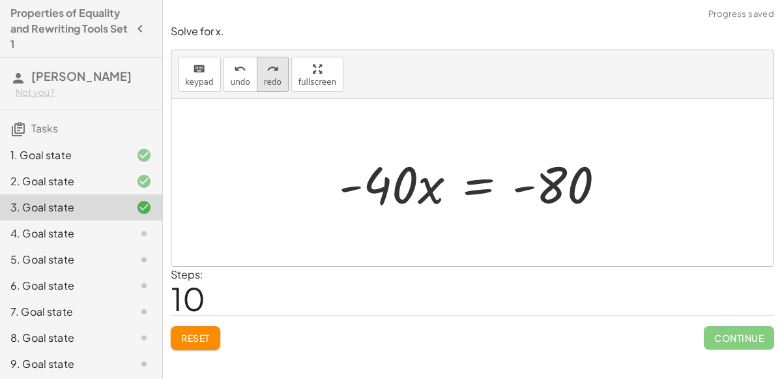
click at [264, 81] on span "redo" at bounding box center [273, 82] width 18 height 9
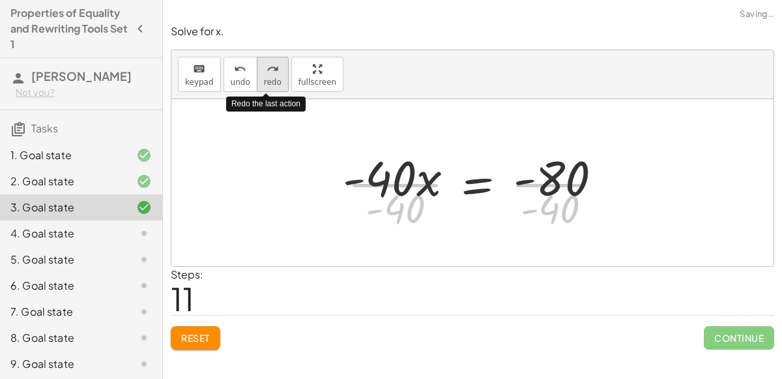
click at [264, 81] on span "redo" at bounding box center [273, 82] width 18 height 9
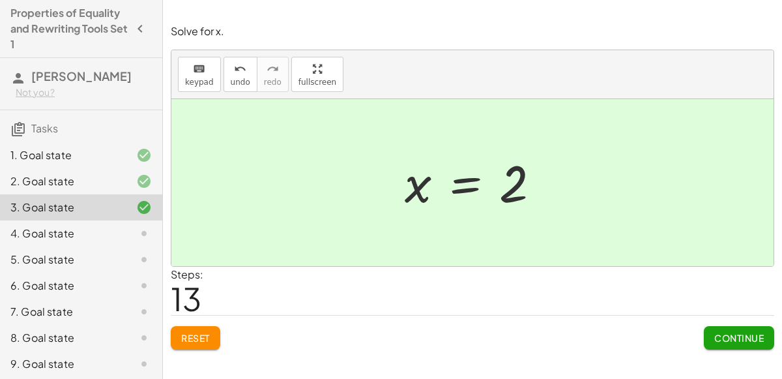
click at [108, 243] on div "4. Goal state" at bounding box center [81, 233] width 162 height 26
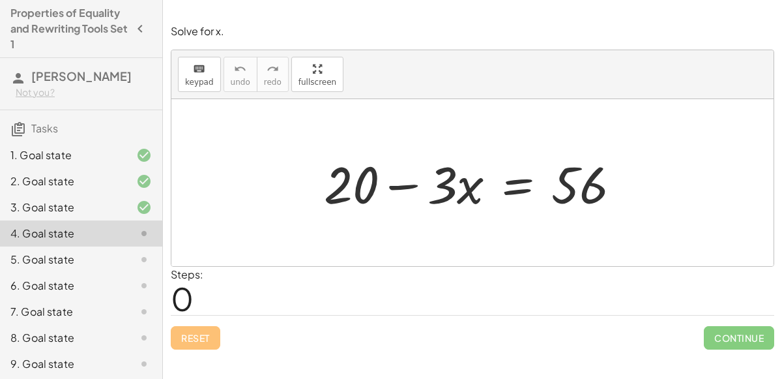
click at [510, 192] on div at bounding box center [477, 182] width 321 height 67
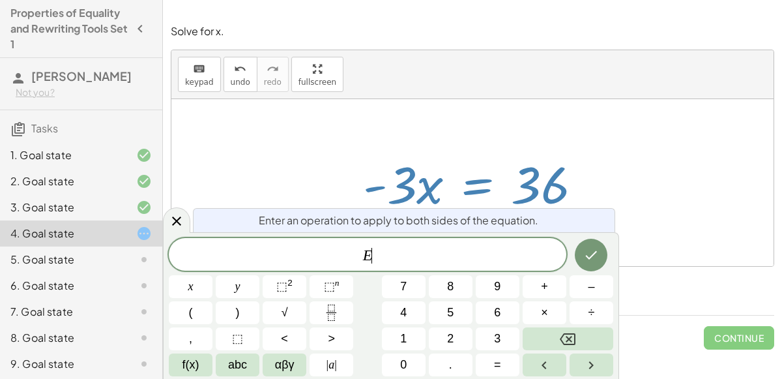
click at [332, 308] on icon "Fraction" at bounding box center [331, 312] width 16 height 16
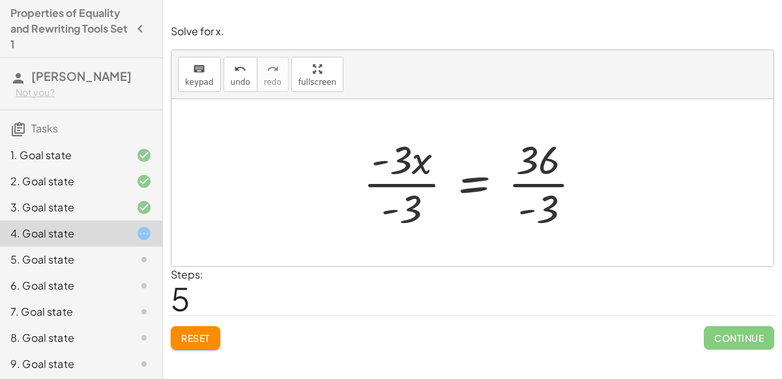
click at [546, 177] on div at bounding box center [478, 182] width 242 height 100
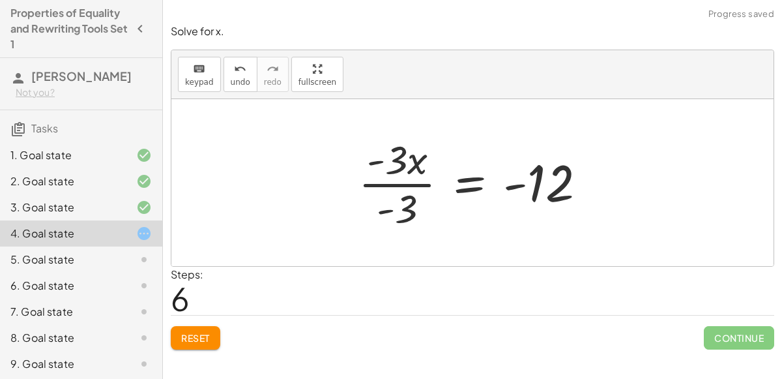
click at [420, 178] on div at bounding box center [478, 182] width 252 height 100
click at [409, 179] on div at bounding box center [478, 182] width 252 height 100
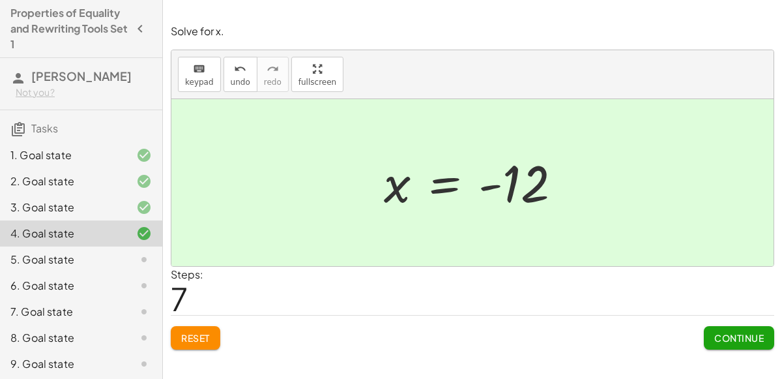
click at [763, 342] on button "Continue" at bounding box center [739, 337] width 70 height 23
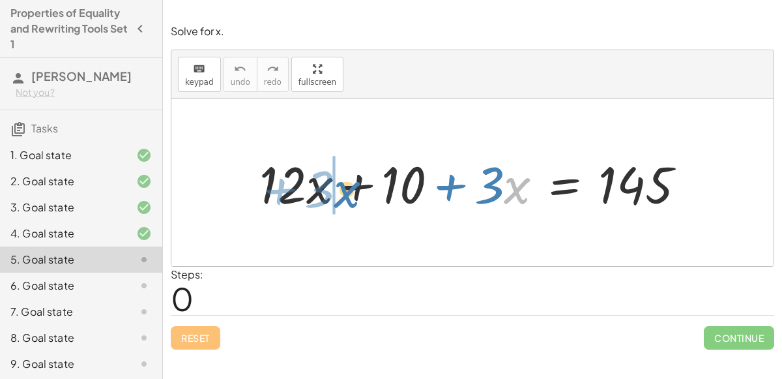
drag, startPoint x: 518, startPoint y: 182, endPoint x: 351, endPoint y: 183, distance: 166.2
click at [351, 183] on div at bounding box center [478, 182] width 450 height 67
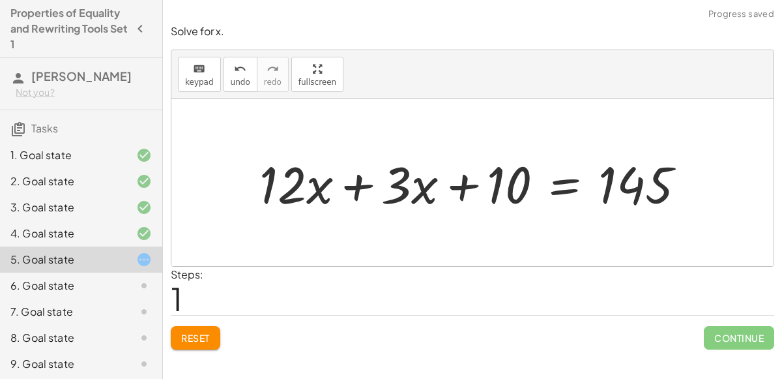
click at [351, 183] on div at bounding box center [478, 182] width 450 height 67
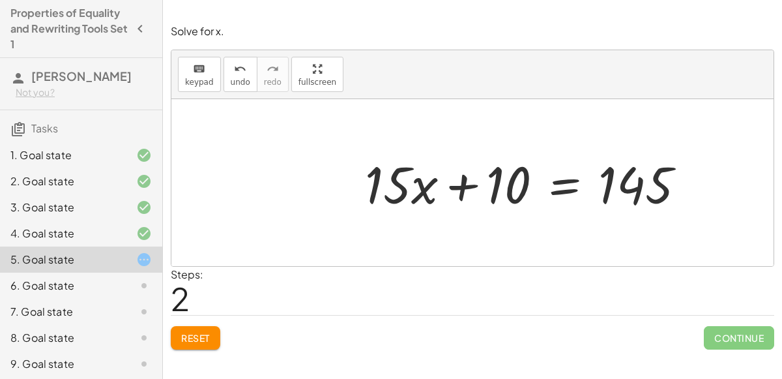
click at [555, 185] on div at bounding box center [531, 182] width 344 height 67
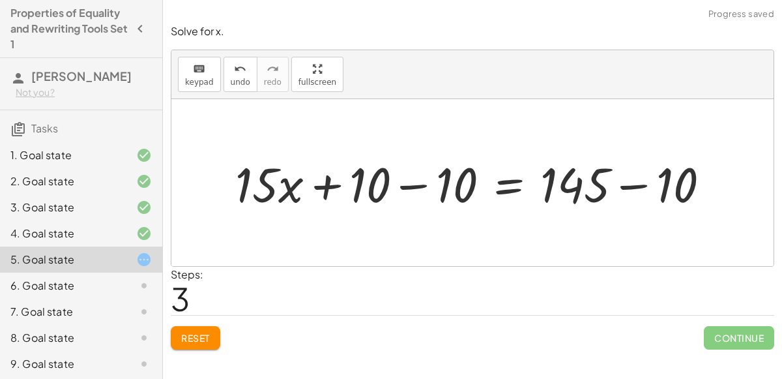
click at [424, 180] on div at bounding box center [478, 182] width 498 height 63
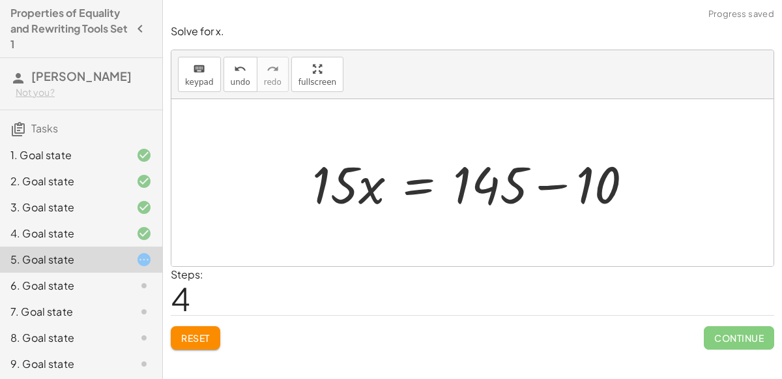
click at [555, 181] on div at bounding box center [478, 182] width 344 height 67
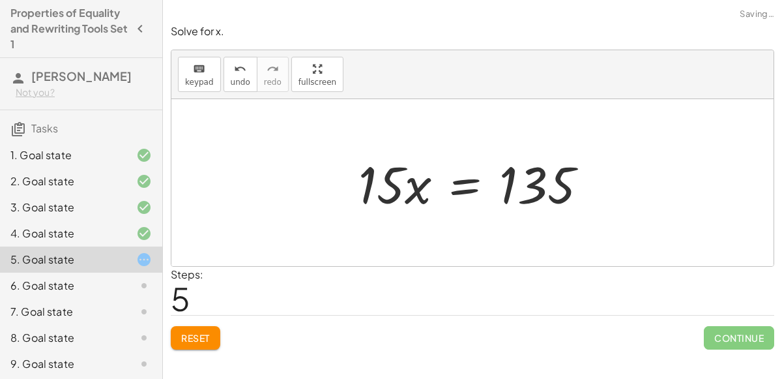
click at [458, 186] on div at bounding box center [478, 182] width 252 height 67
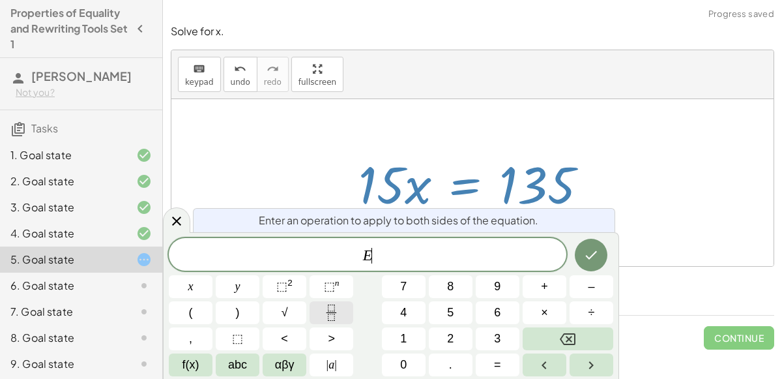
click at [336, 312] on icon "Fraction" at bounding box center [331, 312] width 16 height 16
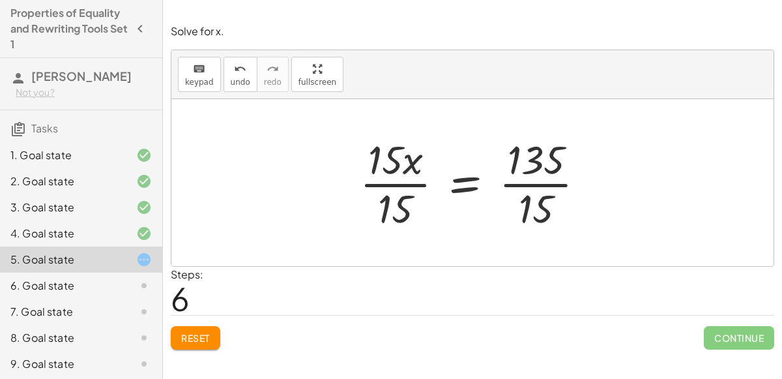
click at [397, 178] on div at bounding box center [477, 182] width 249 height 100
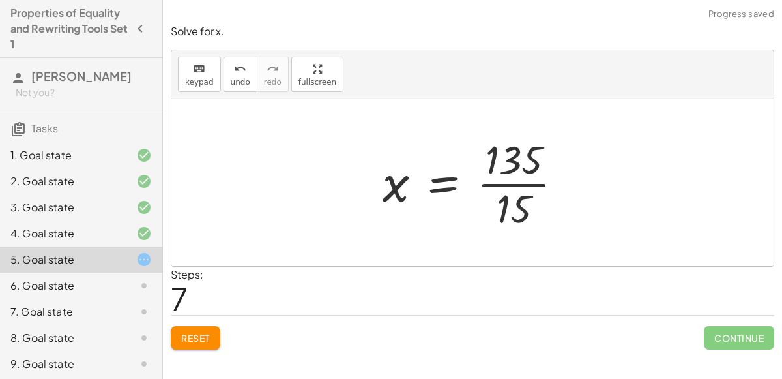
click at [507, 181] on div at bounding box center [478, 182] width 204 height 100
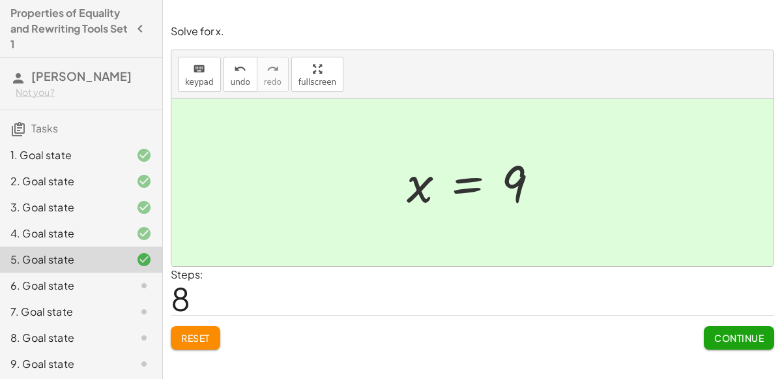
click at [718, 336] on span "Continue" at bounding box center [739, 338] width 50 height 12
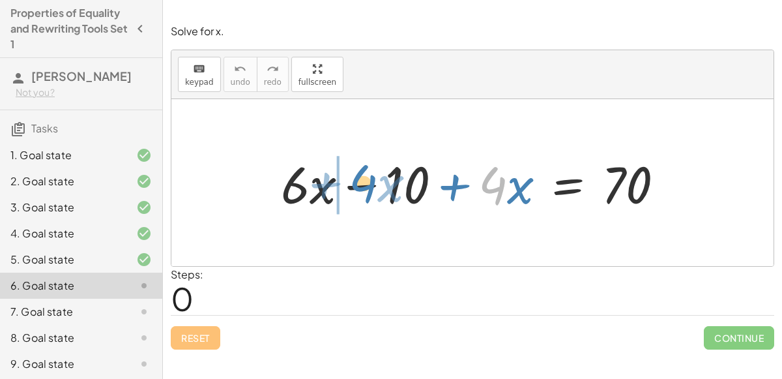
drag, startPoint x: 496, startPoint y: 189, endPoint x: 373, endPoint y: 192, distance: 123.2
click at [373, 192] on div at bounding box center [477, 182] width 407 height 67
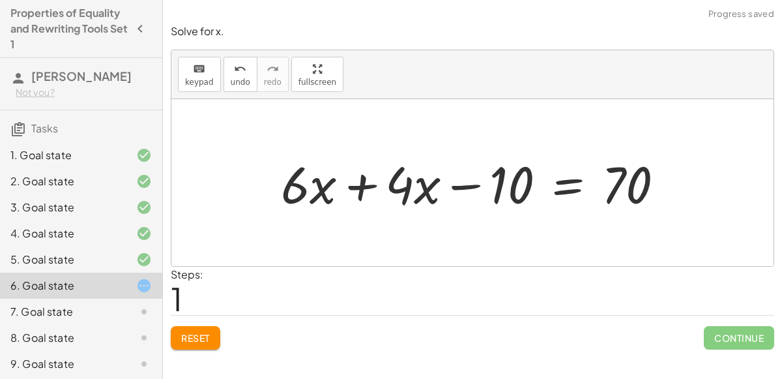
click at [360, 175] on div at bounding box center [477, 182] width 407 height 67
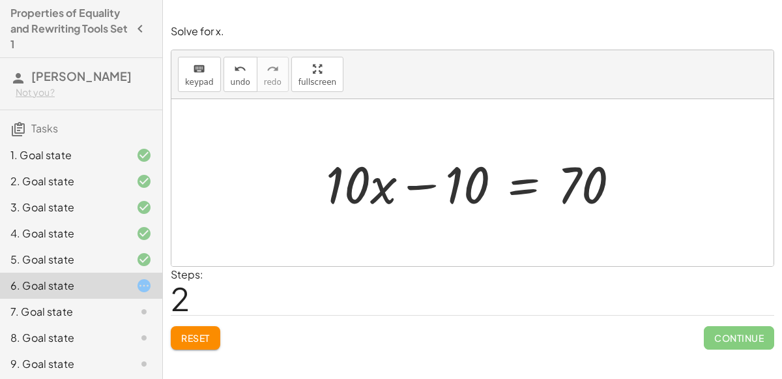
click at [427, 184] on div at bounding box center [477, 182] width 317 height 67
click at [519, 192] on div at bounding box center [477, 182] width 317 height 67
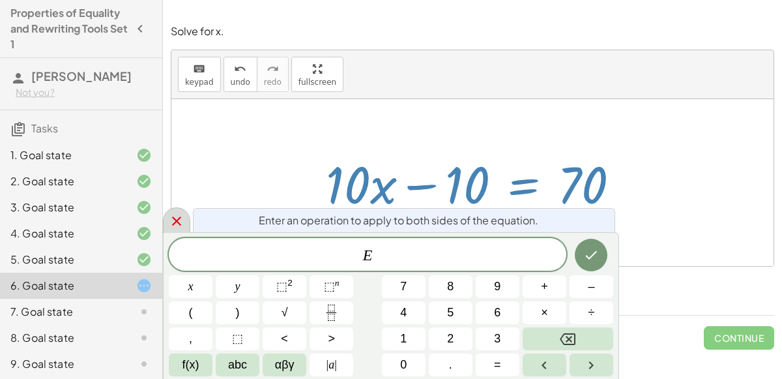
click at [174, 223] on icon at bounding box center [176, 220] width 9 height 9
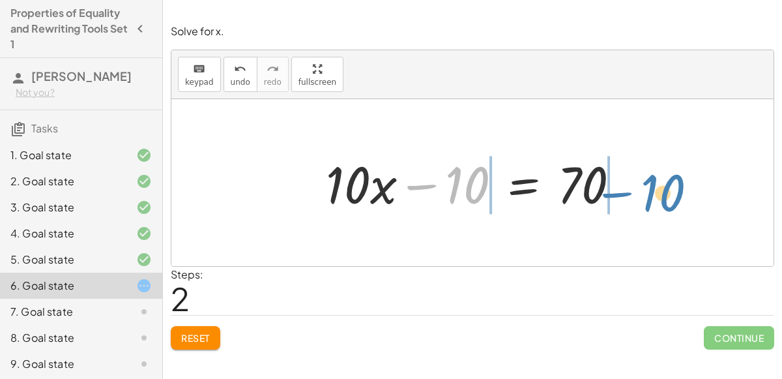
drag, startPoint x: 437, startPoint y: 186, endPoint x: 634, endPoint y: 192, distance: 196.3
click at [634, 192] on div at bounding box center [477, 182] width 317 height 67
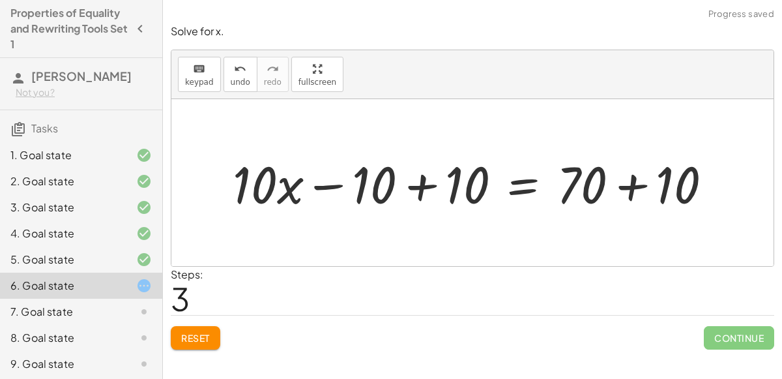
click at [421, 181] on div at bounding box center [477, 182] width 503 height 67
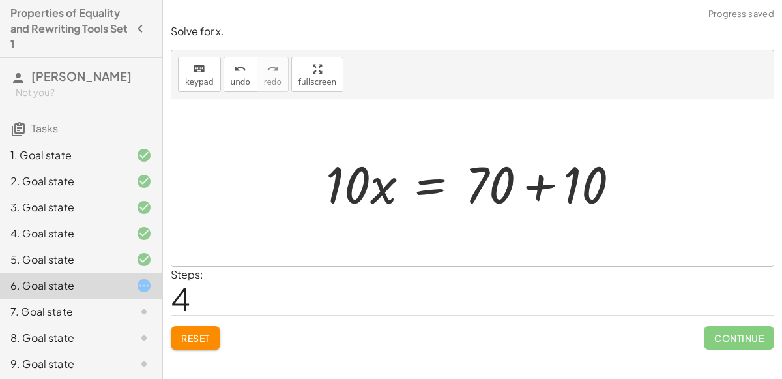
click at [540, 192] on div at bounding box center [477, 182] width 317 height 67
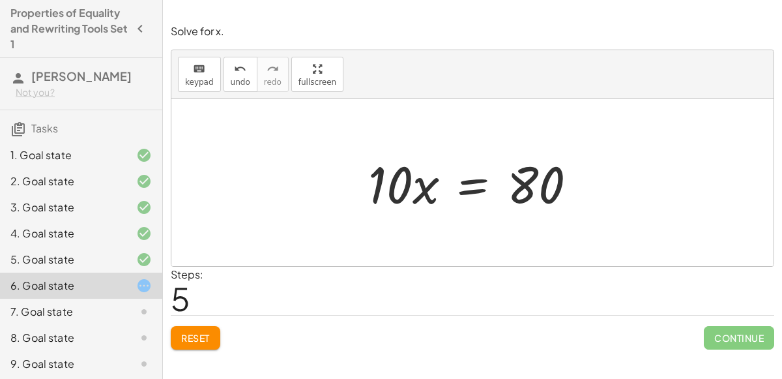
click at [471, 186] on div at bounding box center [478, 182] width 232 height 67
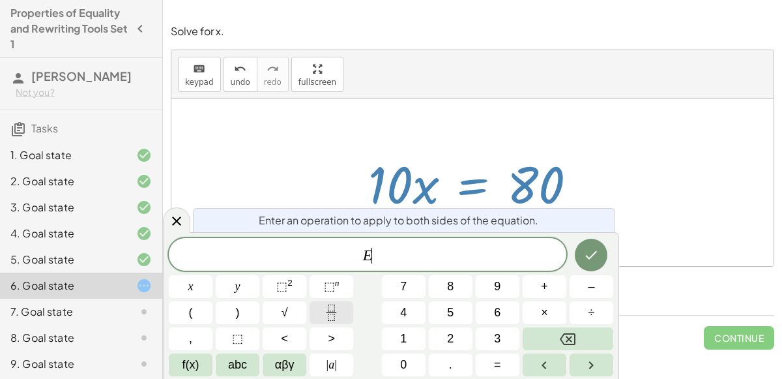
click at [332, 312] on rect "Fraction" at bounding box center [332, 312] width 10 height 1
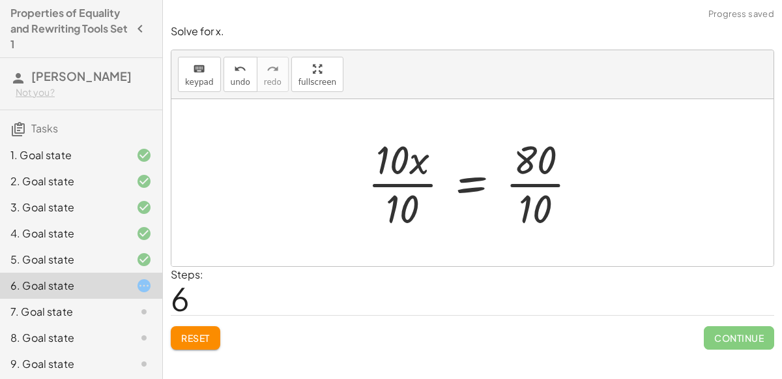
click at [394, 176] on div at bounding box center [478, 182] width 234 height 100
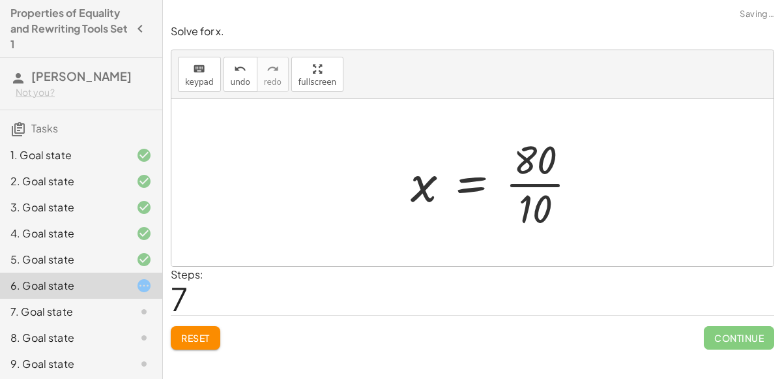
click at [542, 187] on div at bounding box center [499, 182] width 190 height 100
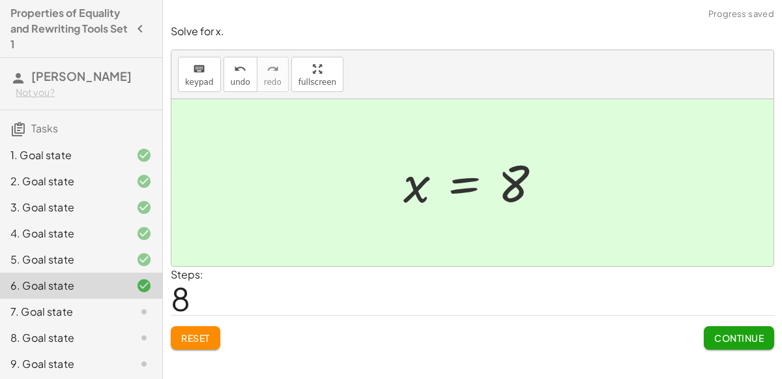
click at [731, 329] on button "Continue" at bounding box center [739, 337] width 70 height 23
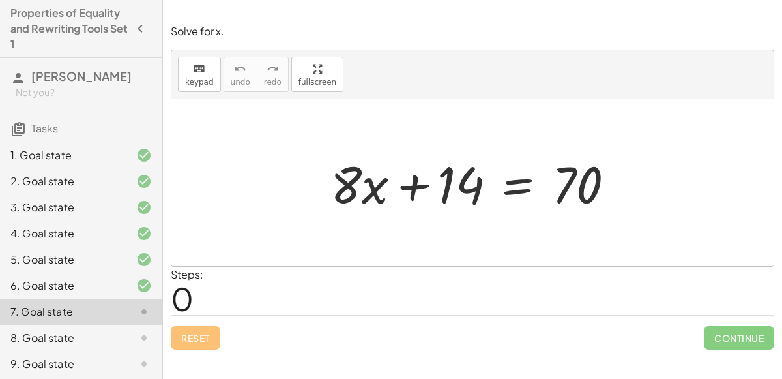
click at [538, 195] on div at bounding box center [477, 182] width 307 height 67
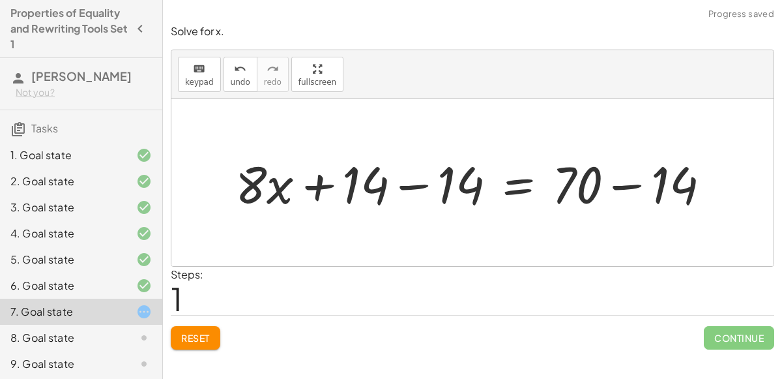
click at [421, 188] on div at bounding box center [478, 182] width 498 height 67
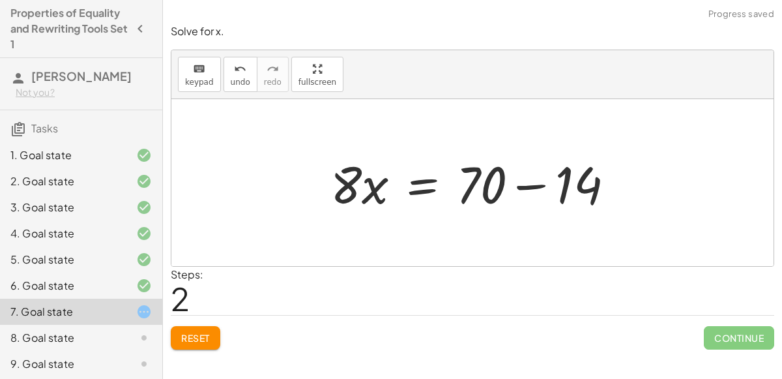
click at [621, 187] on div at bounding box center [477, 182] width 307 height 67
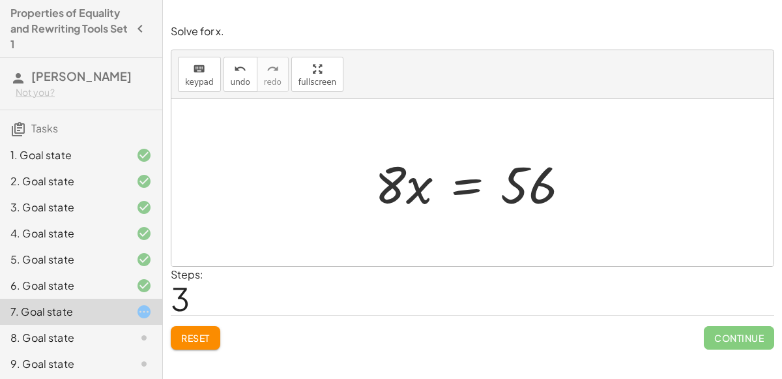
click at [462, 180] on div at bounding box center [477, 182] width 219 height 67
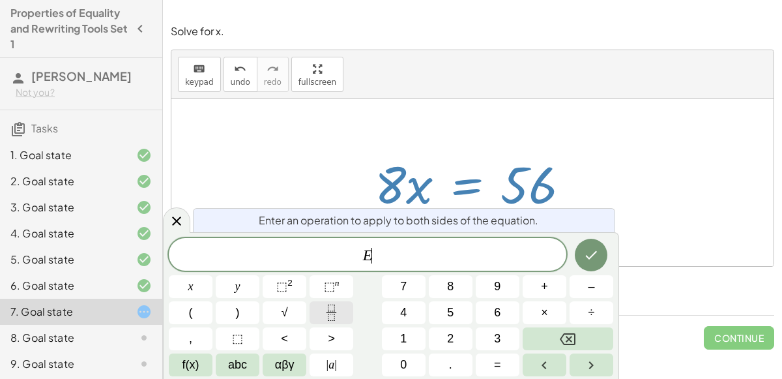
click at [338, 304] on button "Fraction" at bounding box center [332, 312] width 44 height 23
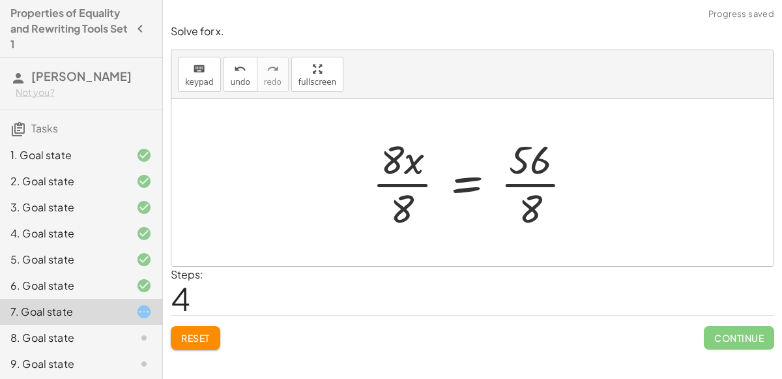
click at [396, 196] on div at bounding box center [478, 182] width 224 height 100
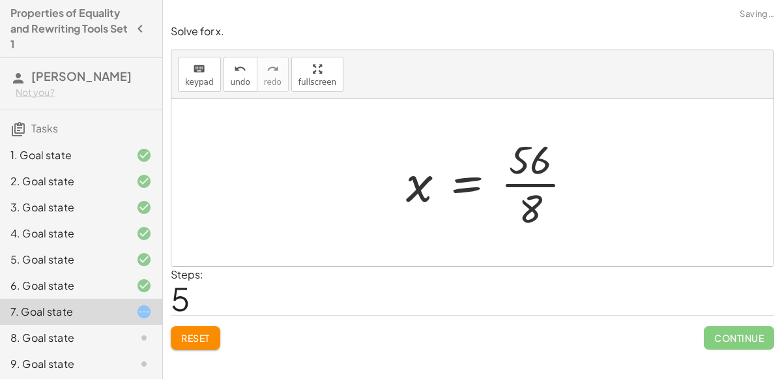
click at [503, 183] on div at bounding box center [495, 182] width 190 height 100
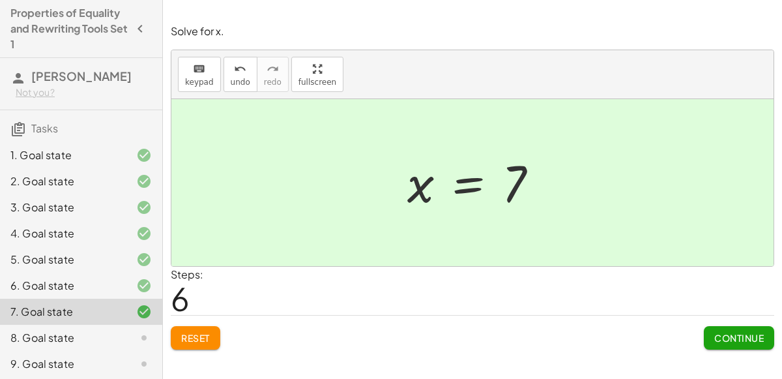
click at [738, 332] on span "Continue" at bounding box center [739, 338] width 50 height 12
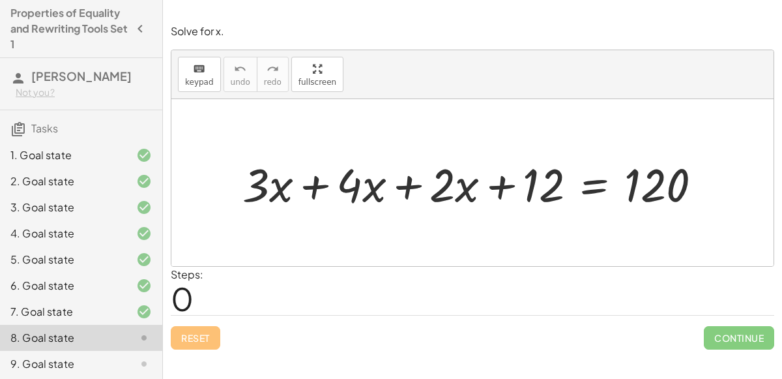
click at [312, 195] on div at bounding box center [477, 183] width 483 height 61
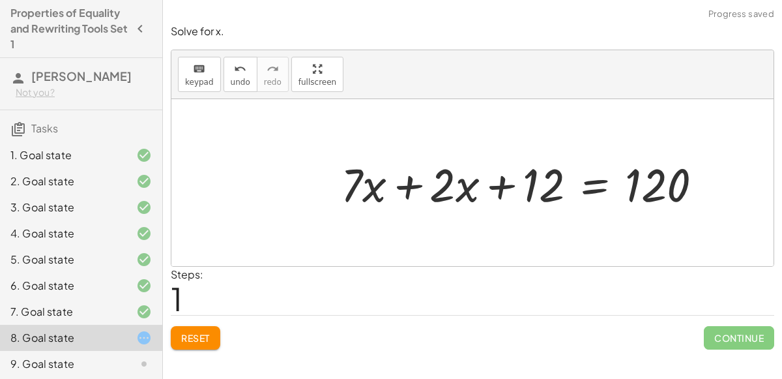
click at [411, 189] on div at bounding box center [526, 183] width 385 height 61
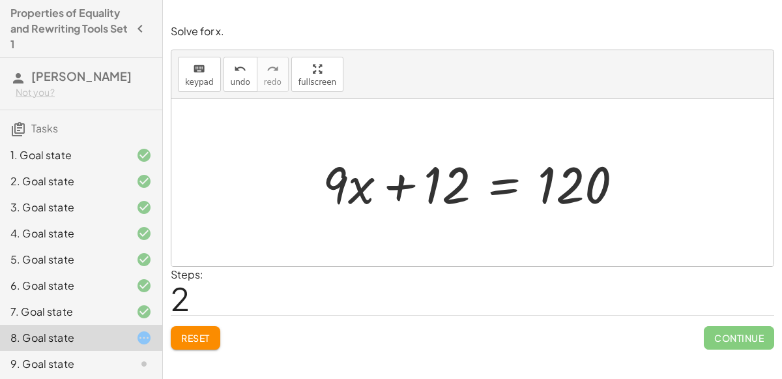
click at [497, 184] on div at bounding box center [478, 182] width 324 height 67
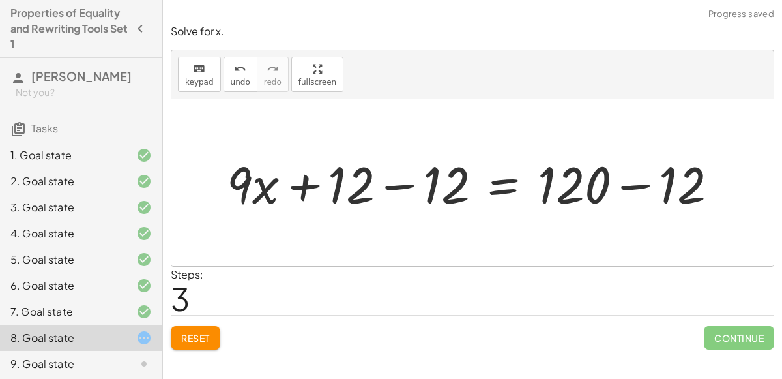
click at [391, 190] on div at bounding box center [477, 182] width 514 height 67
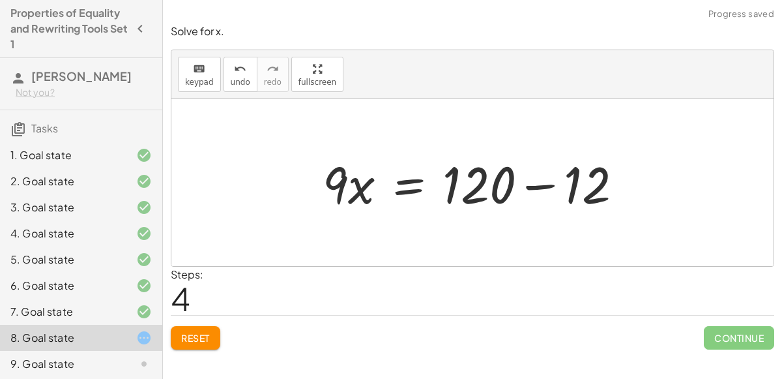
click at [549, 173] on div at bounding box center [478, 182] width 324 height 67
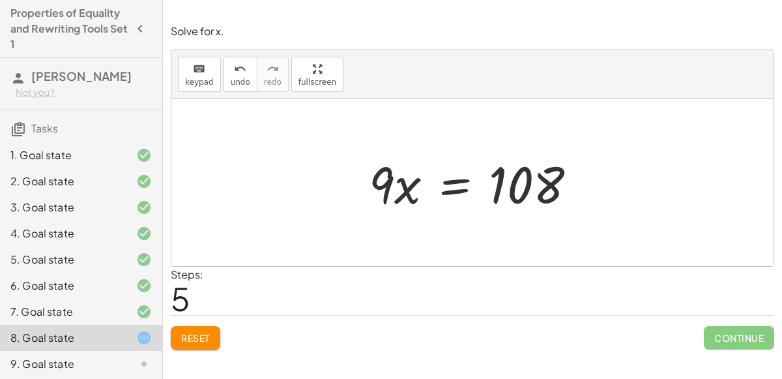
click at [454, 192] on div at bounding box center [477, 182] width 231 height 67
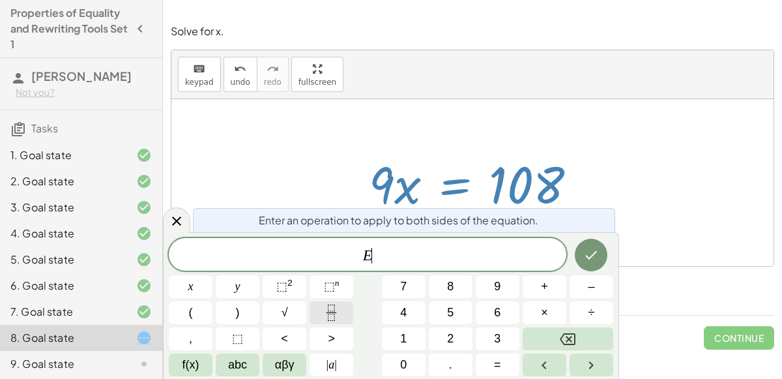
click at [343, 310] on button "Fraction" at bounding box center [332, 312] width 44 height 23
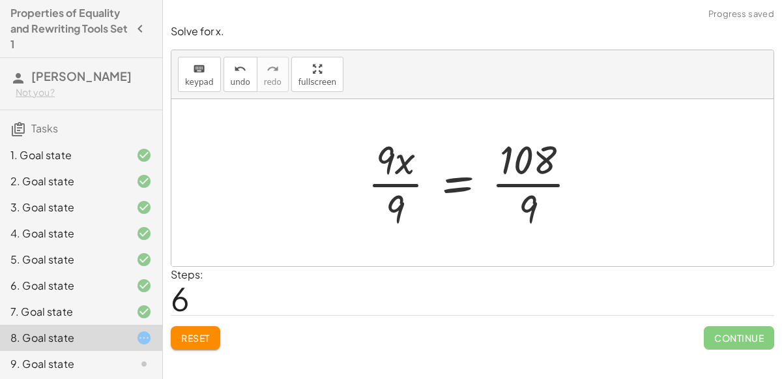
click at [394, 188] on div at bounding box center [477, 182] width 233 height 100
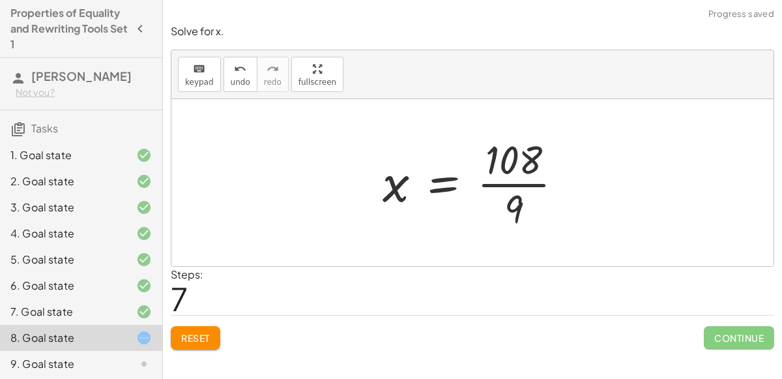
click at [521, 183] on div at bounding box center [478, 182] width 204 height 100
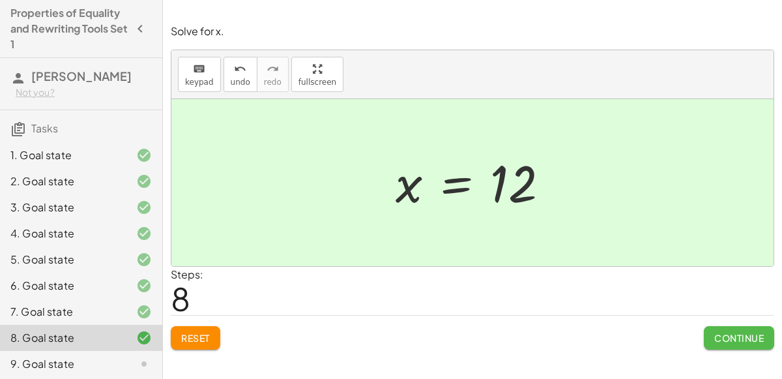
click at [726, 336] on span "Continue" at bounding box center [739, 338] width 50 height 12
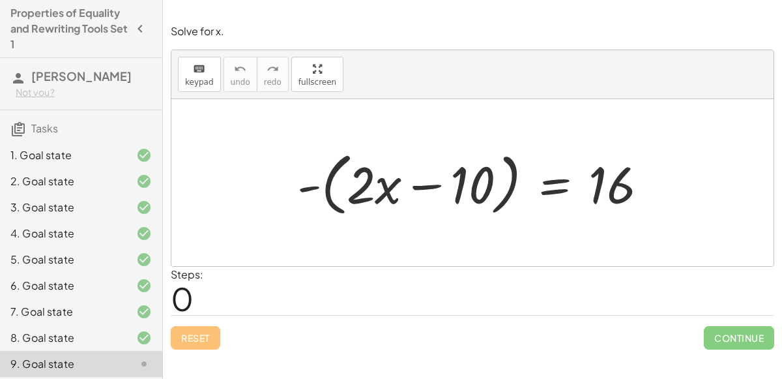
click at [381, 193] on div at bounding box center [478, 182] width 374 height 75
click at [312, 186] on div at bounding box center [478, 182] width 374 height 75
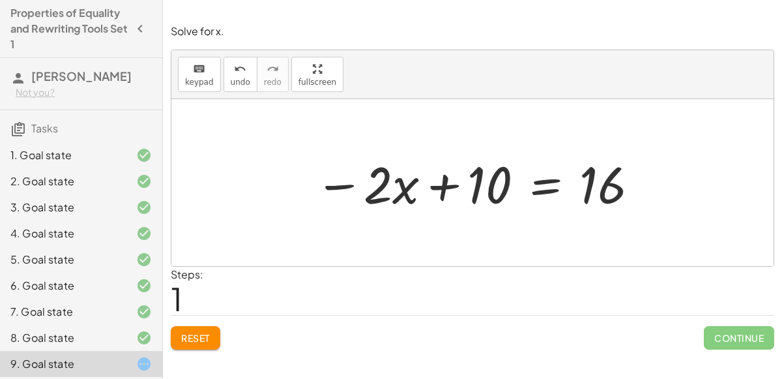
click at [545, 184] on div at bounding box center [477, 182] width 339 height 67
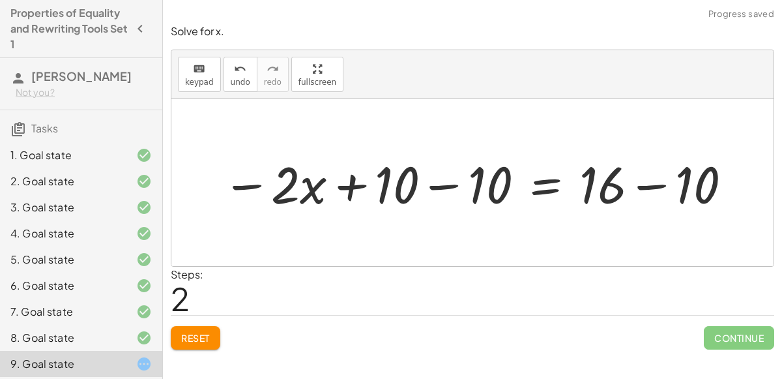
click at [452, 178] on div at bounding box center [478, 182] width 524 height 67
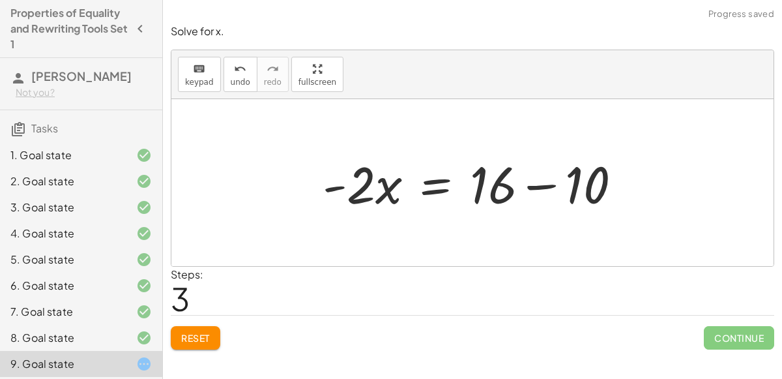
click at [531, 182] on div at bounding box center [477, 182] width 323 height 67
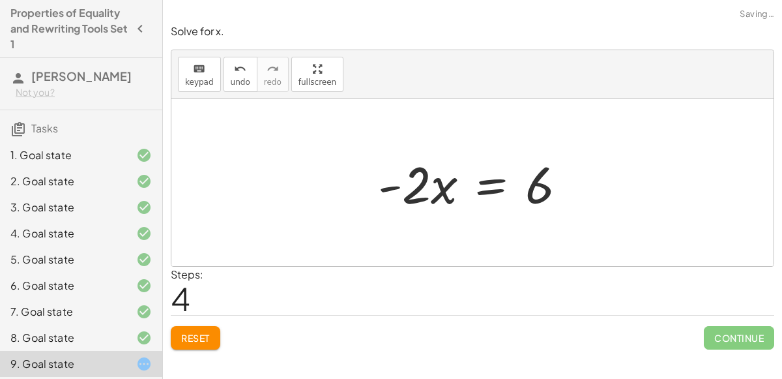
click at [485, 181] on div at bounding box center [478, 182] width 212 height 67
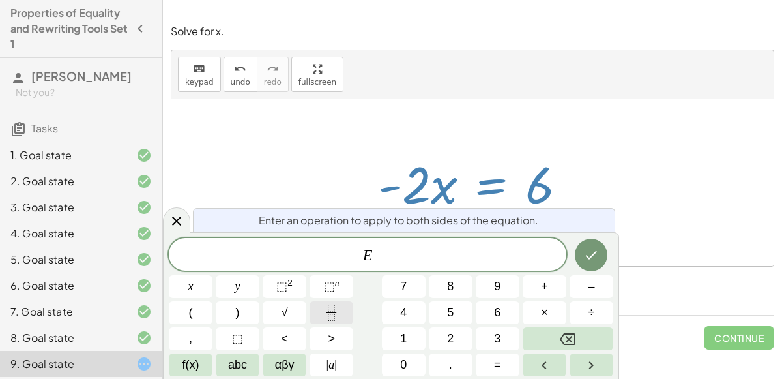
click at [349, 312] on button "Fraction" at bounding box center [332, 312] width 44 height 23
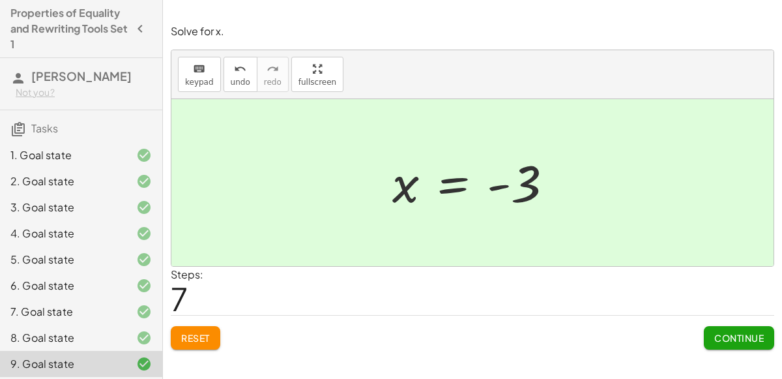
click at [757, 342] on button "Continue" at bounding box center [739, 337] width 70 height 23
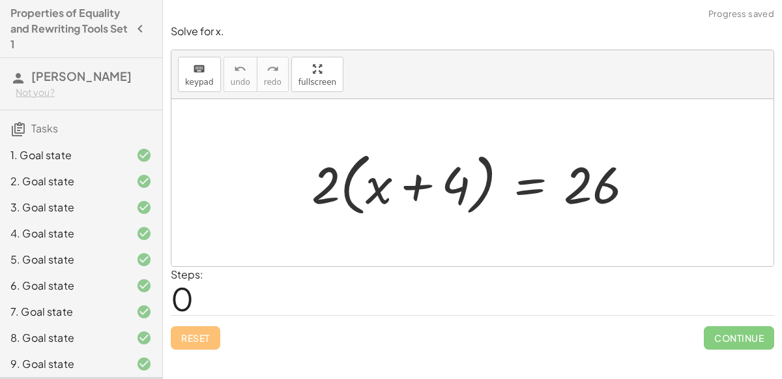
click at [328, 198] on div at bounding box center [477, 182] width 345 height 75
click at [353, 194] on div at bounding box center [477, 182] width 345 height 75
click at [342, 187] on div at bounding box center [477, 182] width 345 height 75
click at [348, 199] on div at bounding box center [477, 182] width 345 height 75
click at [341, 188] on div at bounding box center [477, 182] width 345 height 75
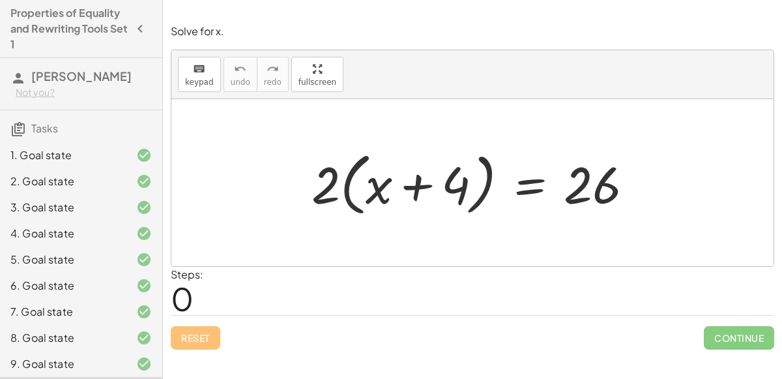
click at [344, 188] on div at bounding box center [477, 182] width 345 height 75
click at [413, 193] on div at bounding box center [477, 182] width 345 height 75
drag, startPoint x: 340, startPoint y: 182, endPoint x: 436, endPoint y: 184, distance: 96.5
click at [436, 184] on div at bounding box center [477, 182] width 345 height 75
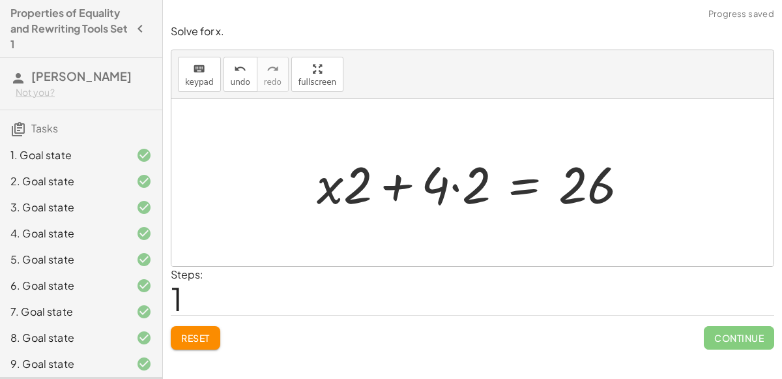
click at [327, 184] on div at bounding box center [477, 182] width 335 height 67
drag, startPoint x: 363, startPoint y: 188, endPoint x: 301, endPoint y: 194, distance: 62.3
click at [454, 182] on div at bounding box center [477, 182] width 335 height 67
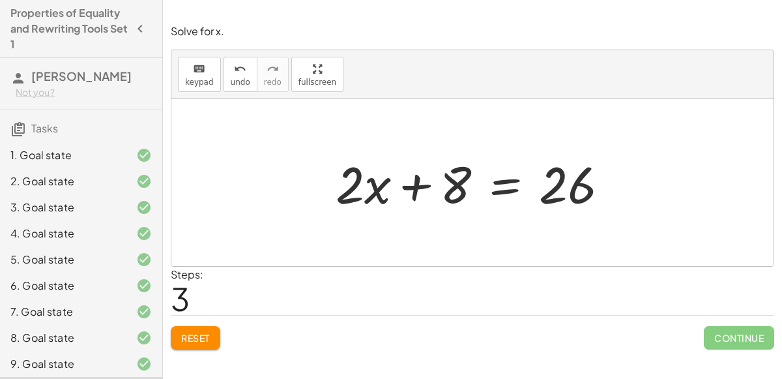
click at [187, 344] on button "Reset" at bounding box center [196, 337] width 50 height 23
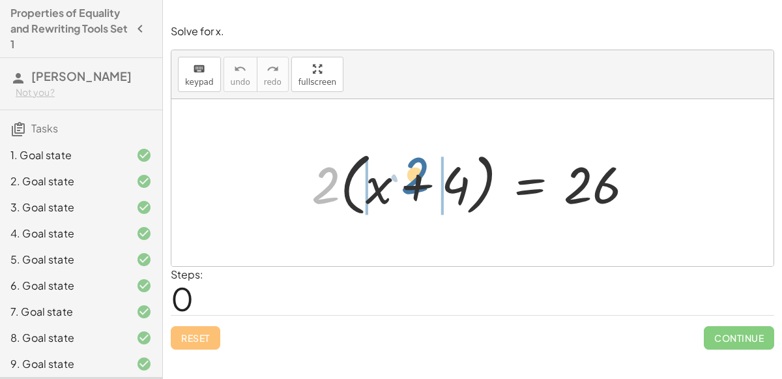
drag, startPoint x: 324, startPoint y: 183, endPoint x: 409, endPoint y: 173, distance: 86.0
click at [409, 173] on div at bounding box center [477, 182] width 345 height 75
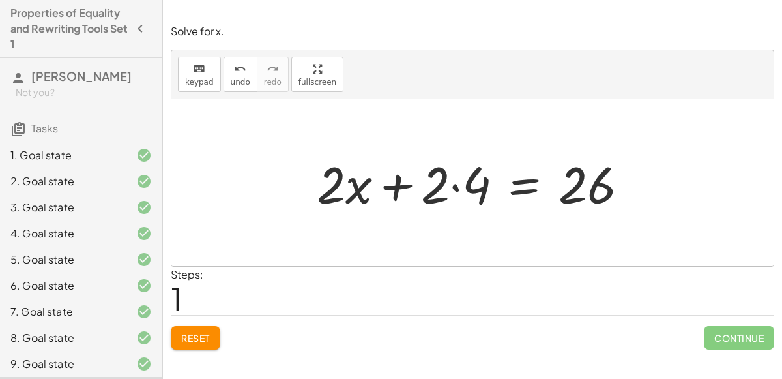
click at [451, 189] on div at bounding box center [477, 182] width 335 height 67
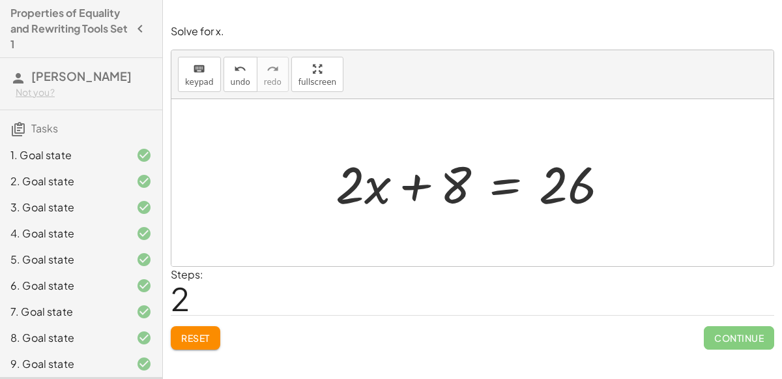
click at [516, 179] on div at bounding box center [477, 182] width 297 height 67
